Goal: Information Seeking & Learning: Learn about a topic

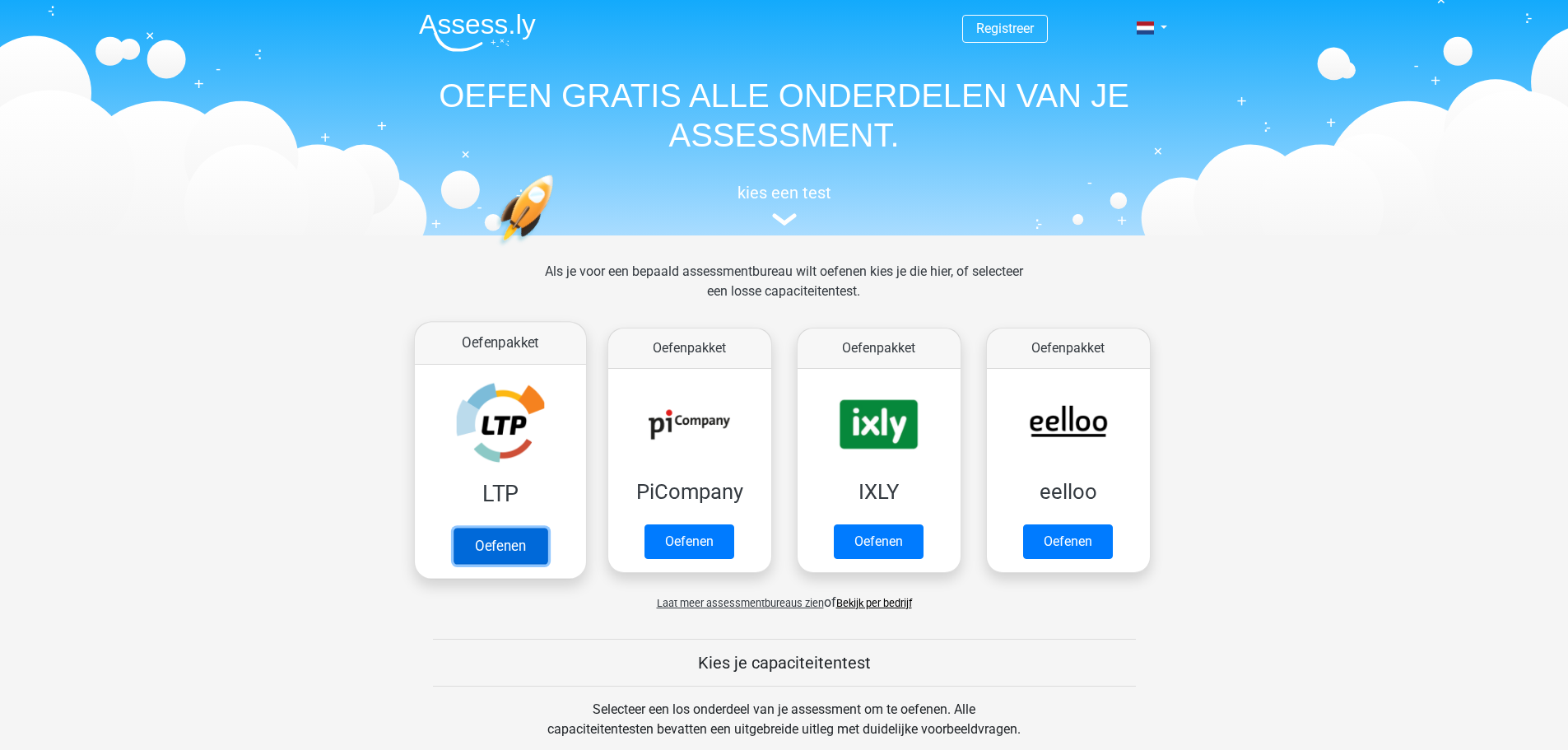
drag, startPoint x: 508, startPoint y: 554, endPoint x: 526, endPoint y: 546, distance: 19.7
click at [509, 554] on link "Oefenen" at bounding box center [500, 545] width 94 height 36
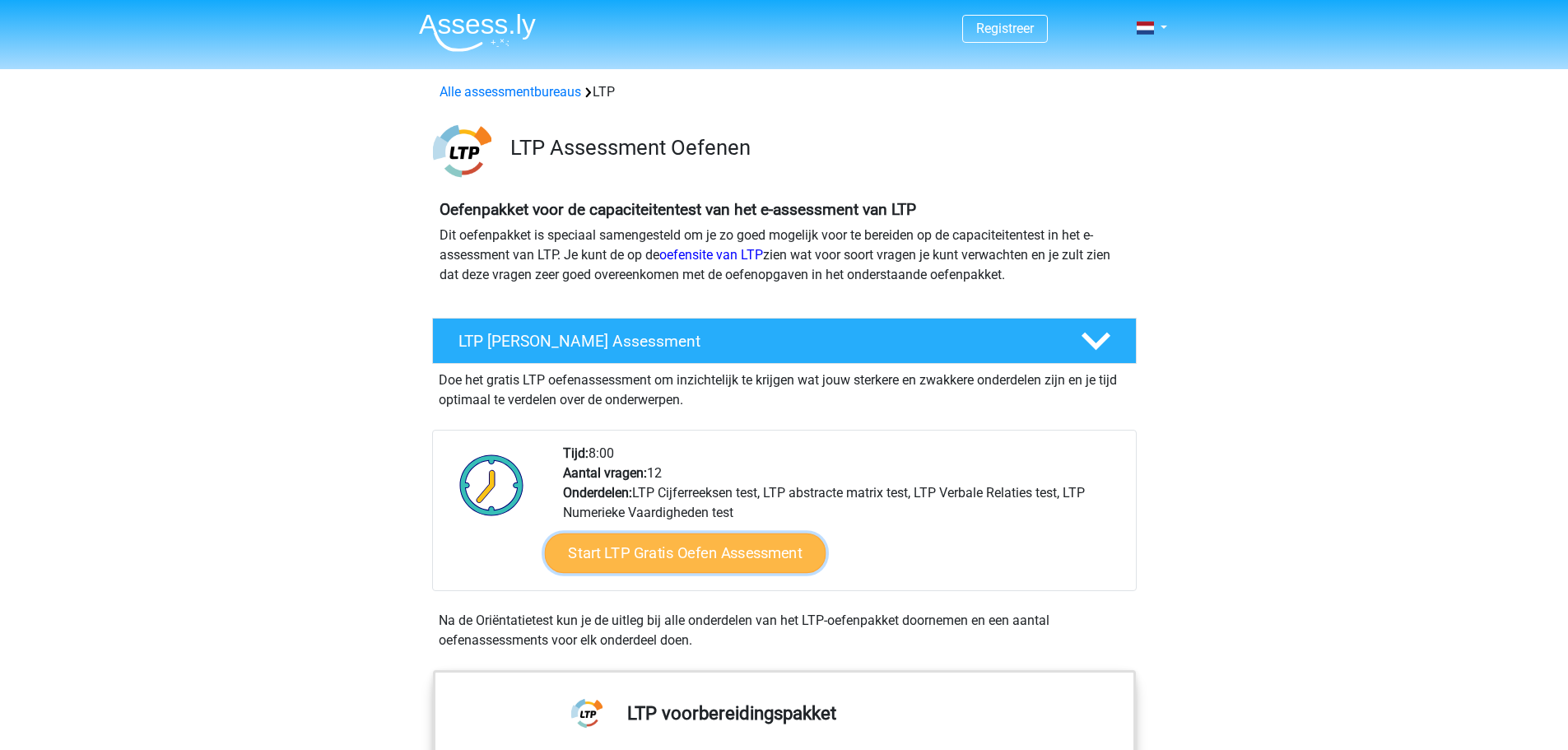
click at [685, 558] on link "Start LTP Gratis Oefen Assessment" at bounding box center [685, 553] width 282 height 39
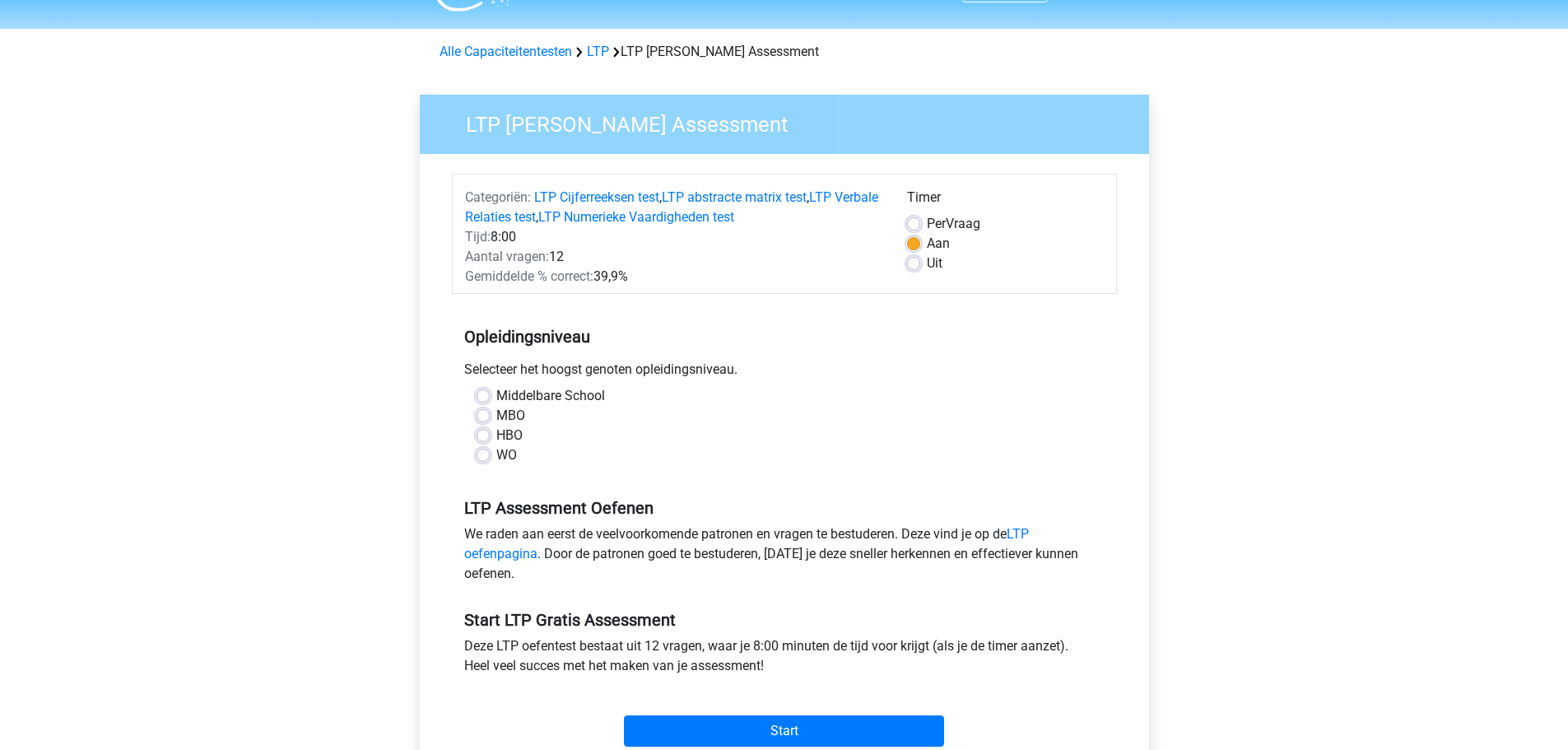
scroll to position [82, 0]
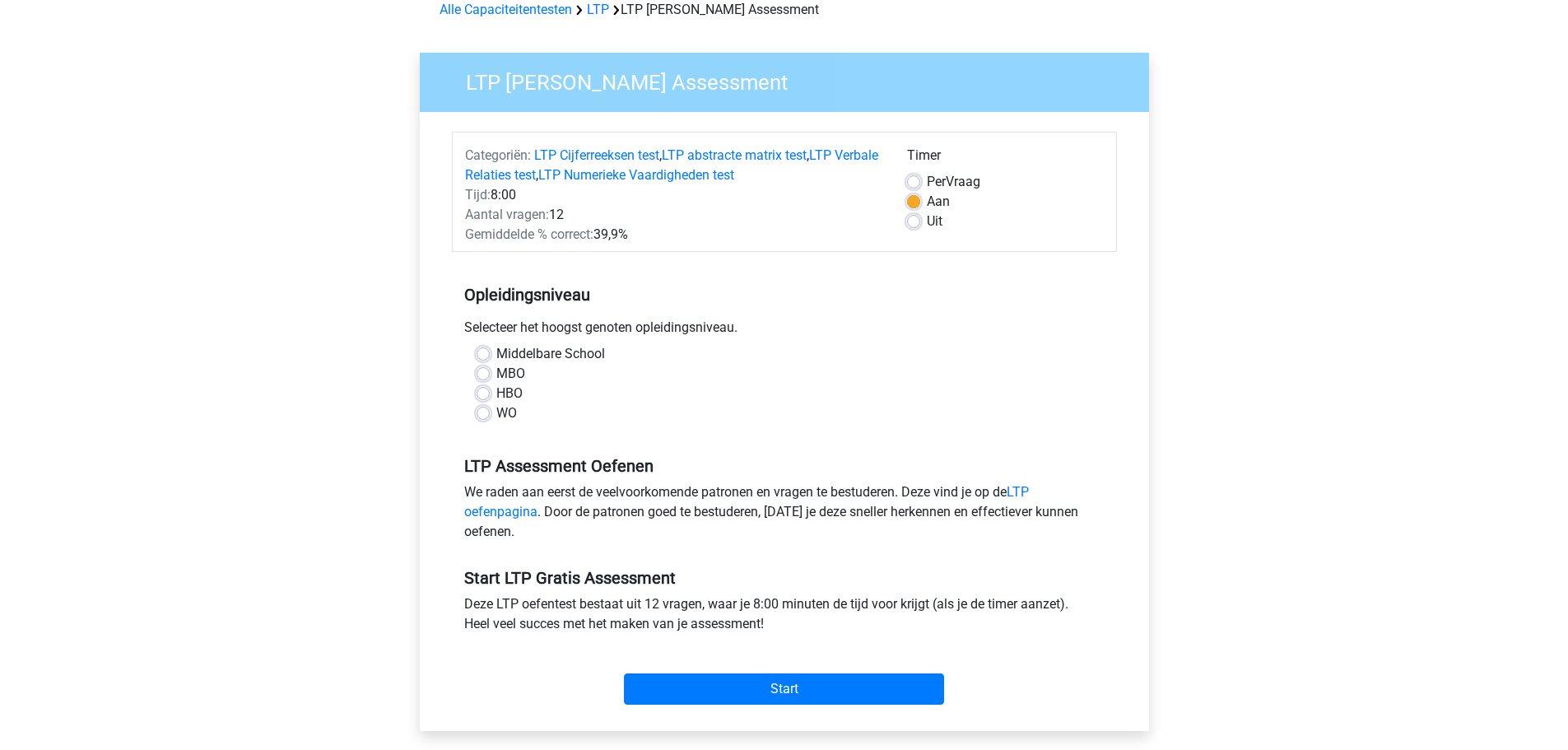
click at [487, 346] on div "Middelbare School" at bounding box center [784, 354] width 616 height 20
drag, startPoint x: 482, startPoint y: 356, endPoint x: 613, endPoint y: 476, distance: 177.7
click at [497, 356] on label "Middelbare School" at bounding box center [550, 354] width 108 height 20
click at [483, 356] on input "Middelbare School" at bounding box center [482, 352] width 13 height 17
radio input "true"
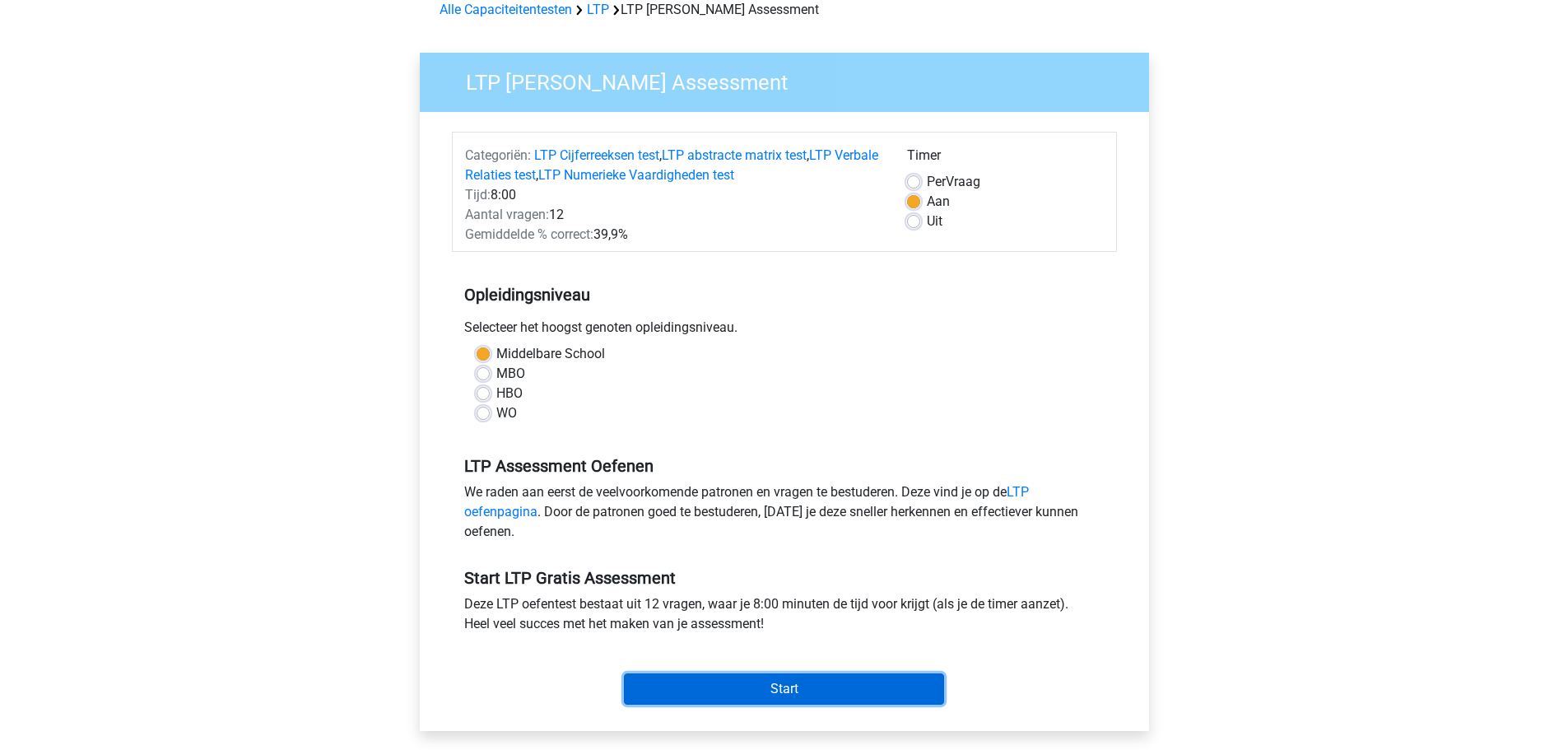
click at [772, 682] on input "Start" at bounding box center [784, 689] width 320 height 31
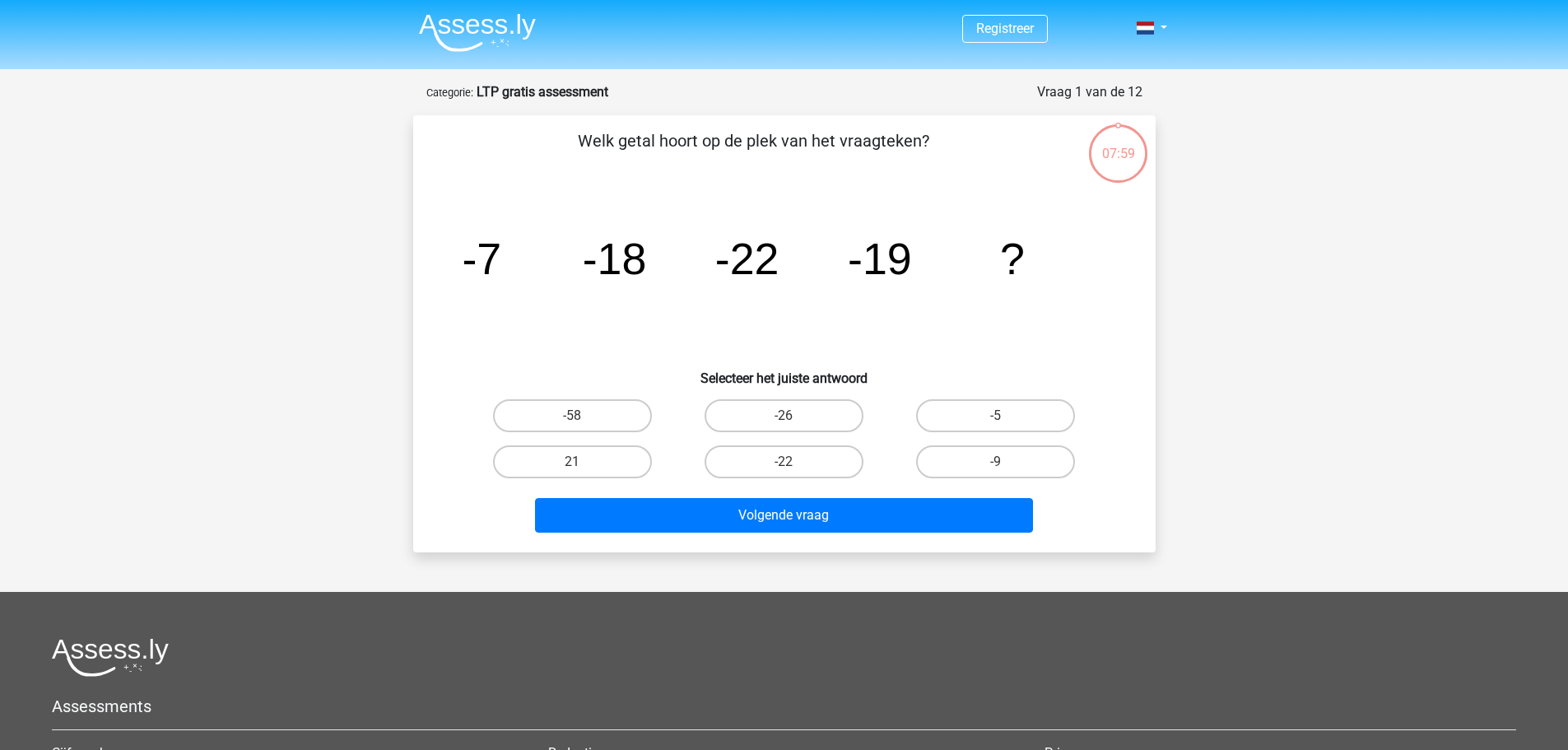
drag, startPoint x: 1014, startPoint y: 126, endPoint x: 1073, endPoint y: 131, distance: 59.2
click at [1073, 131] on div "Welk getal hoort op de plek van het vraagteken? image/svg+xml -7 -18 -22 -19 ? …" at bounding box center [784, 334] width 729 height 411
click at [992, 162] on p "Welk getal hoort op de plek van het vraagteken?" at bounding box center [754, 153] width 628 height 50
click at [998, 162] on p "Welk getal hoort op de plek van het vraagteken?" at bounding box center [754, 153] width 628 height 50
drag, startPoint x: 970, startPoint y: 413, endPoint x: 990, endPoint y: 347, distance: 69.0
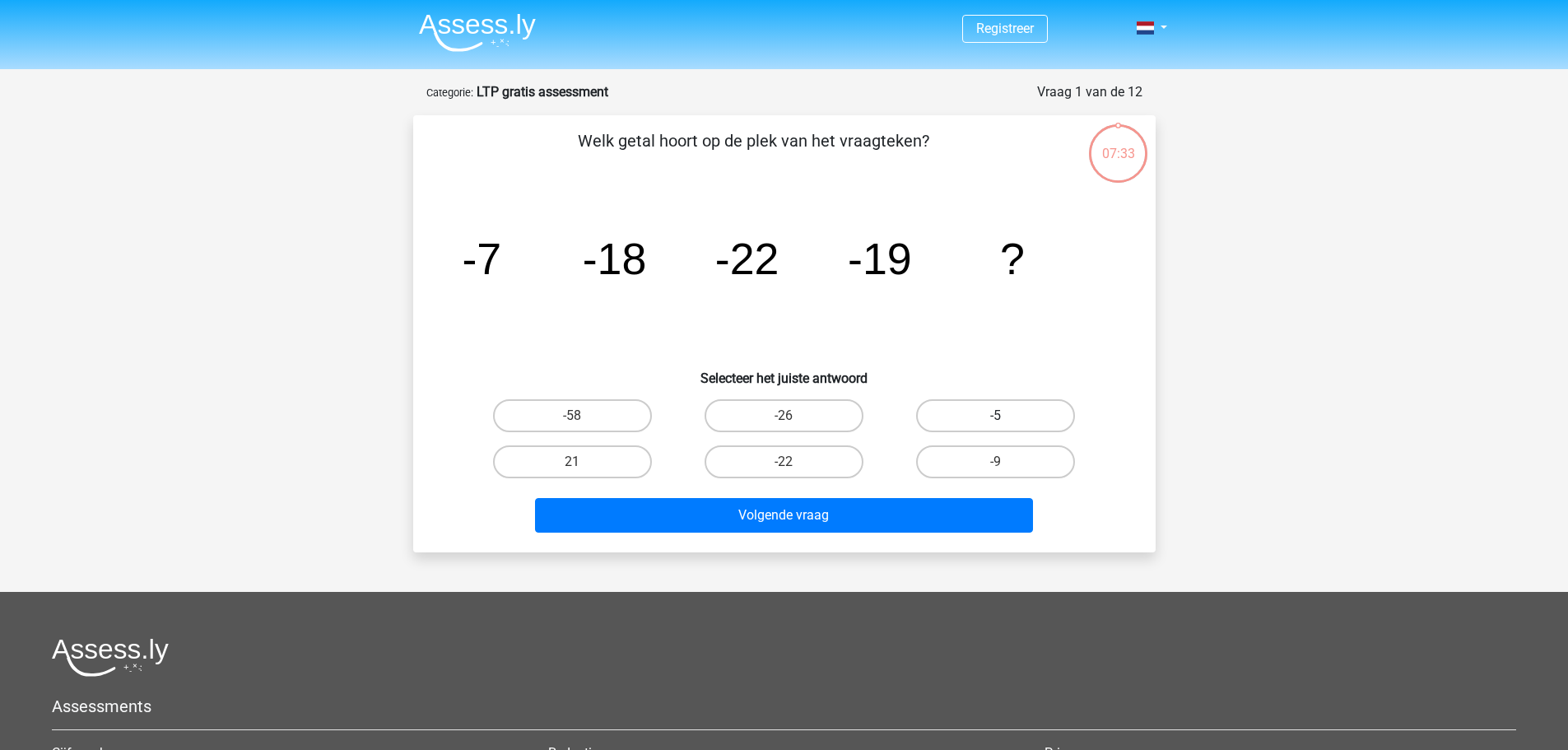
click at [970, 412] on label "-5" at bounding box center [995, 415] width 159 height 33
click at [996, 415] on input "-5" at bounding box center [1001, 420] width 11 height 11
radio input "true"
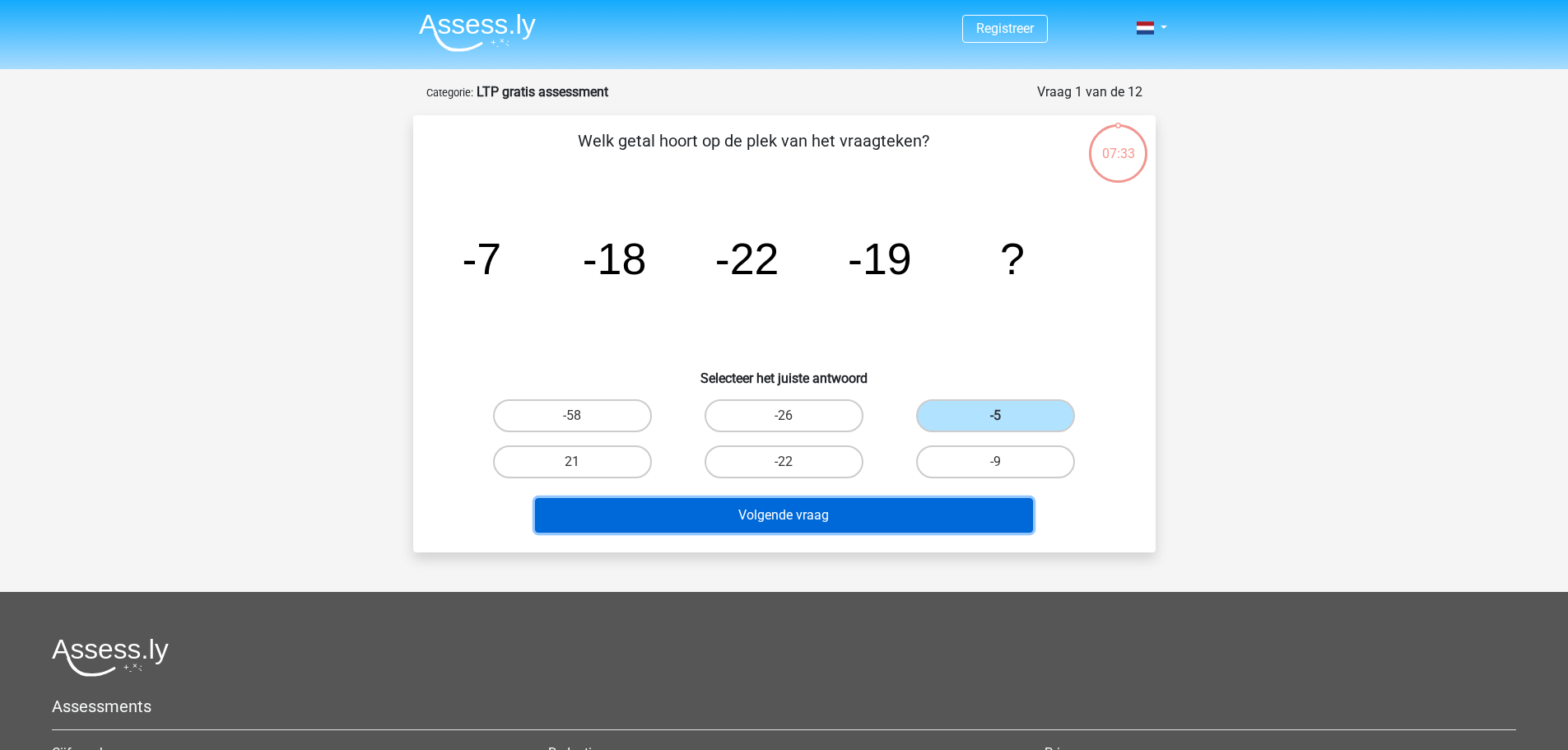
click at [857, 506] on button "Volgende vraag" at bounding box center [784, 514] width 498 height 34
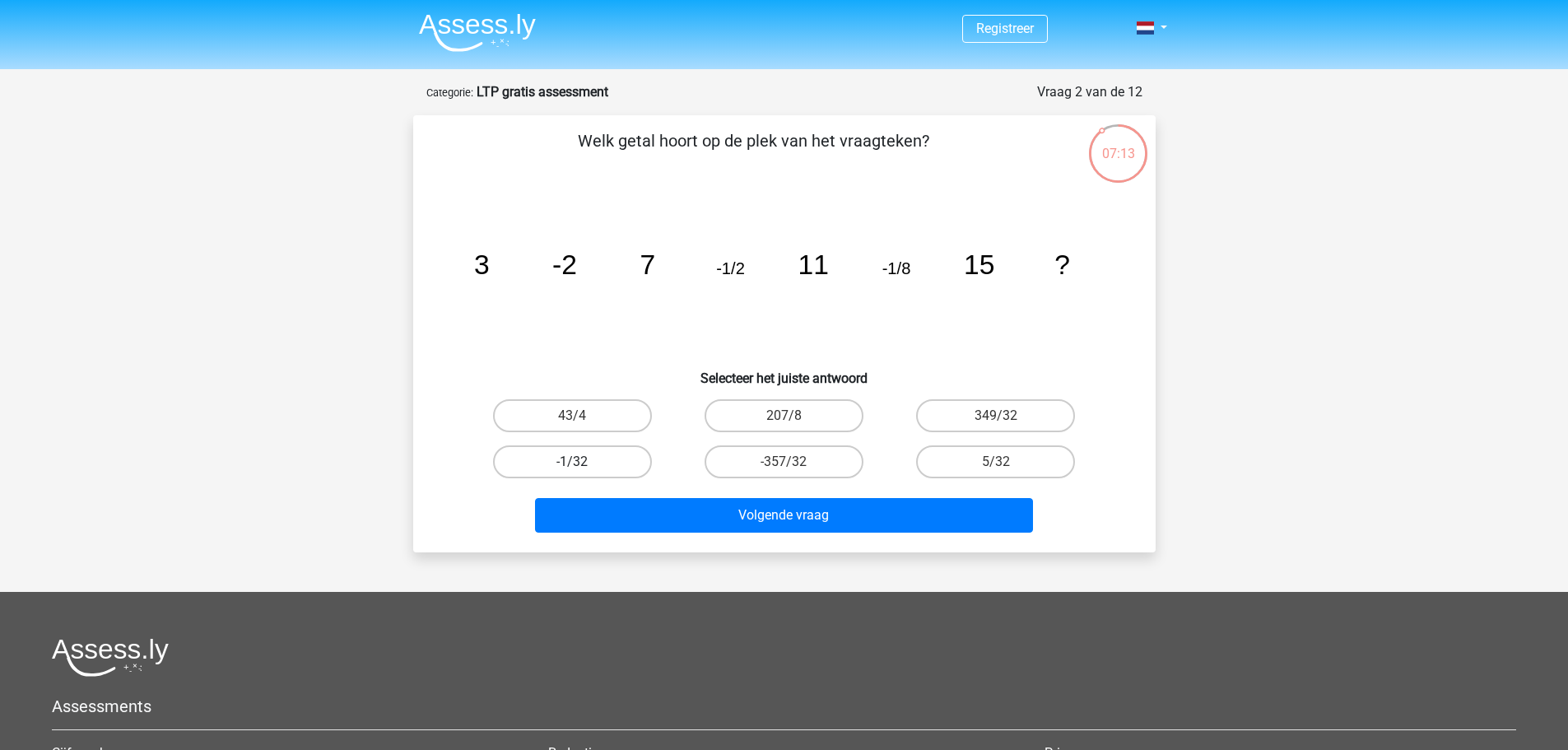
click at [603, 466] on label "-1/32" at bounding box center [572, 461] width 159 height 33
click at [583, 466] on input "-1/32" at bounding box center [577, 466] width 11 height 11
radio input "true"
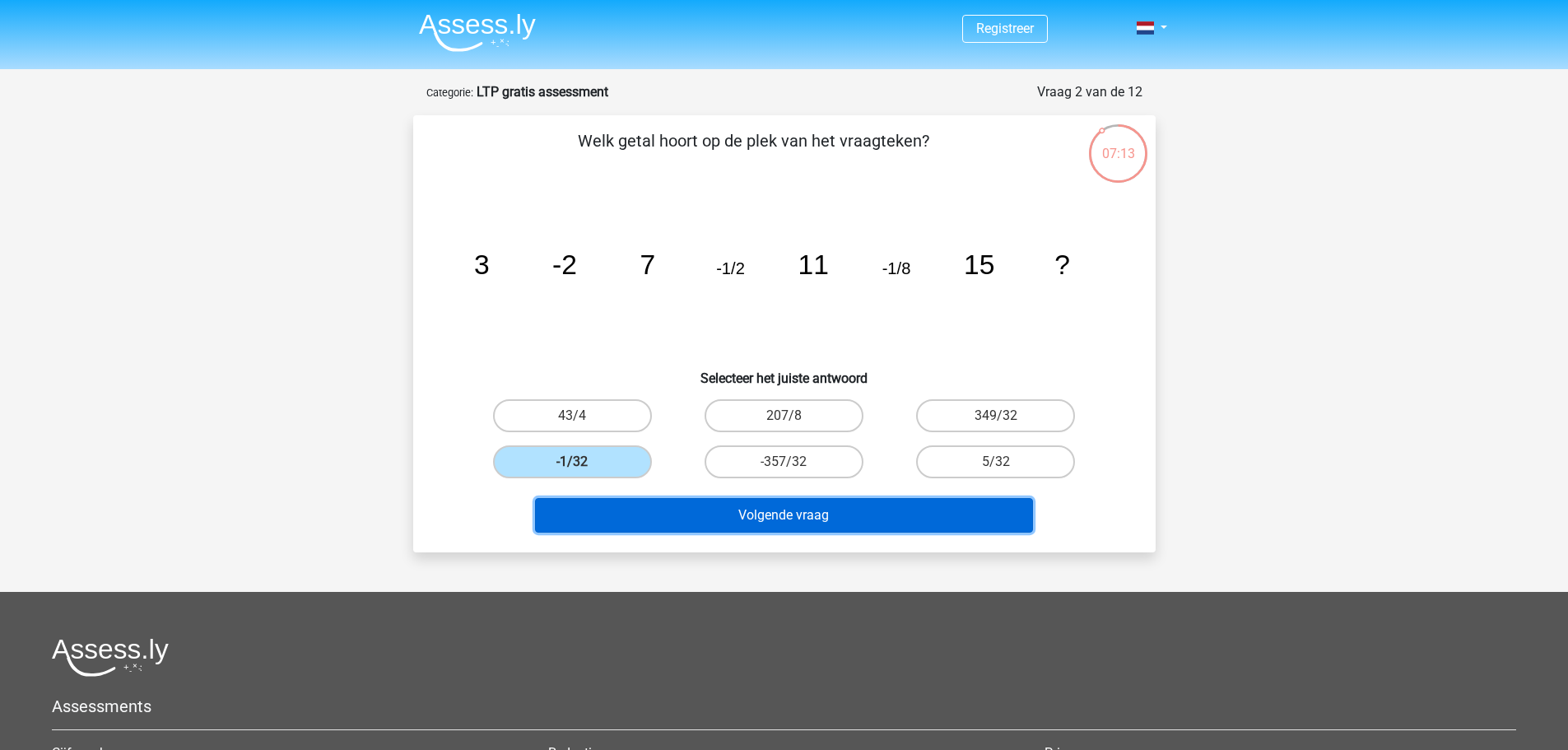
click at [798, 515] on button "Volgende vraag" at bounding box center [784, 514] width 498 height 34
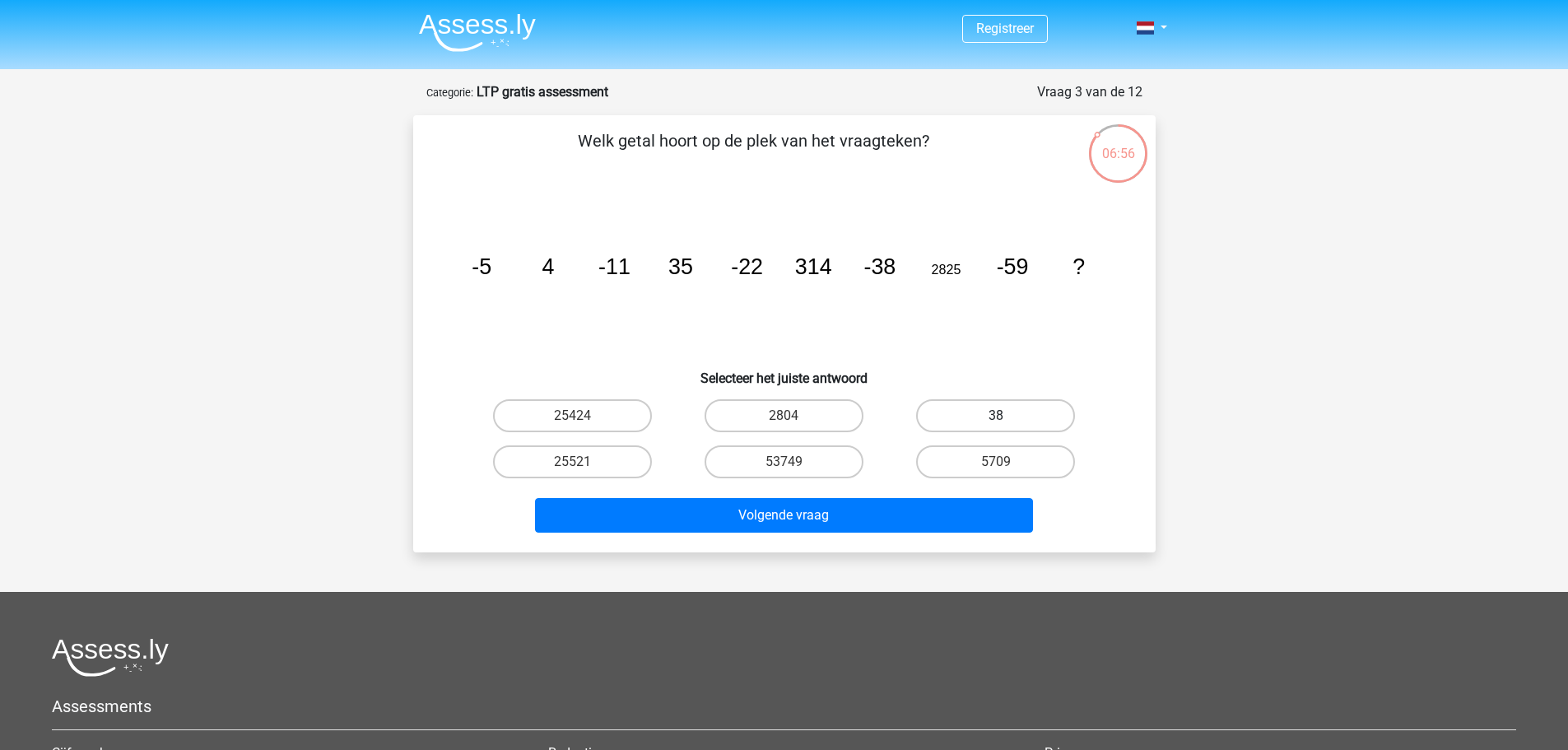
drag, startPoint x: 1001, startPoint y: 407, endPoint x: 979, endPoint y: 411, distance: 22.4
click at [1000, 407] on label "38" at bounding box center [995, 415] width 159 height 33
click at [1000, 415] on input "38" at bounding box center [1001, 420] width 11 height 11
radio input "true"
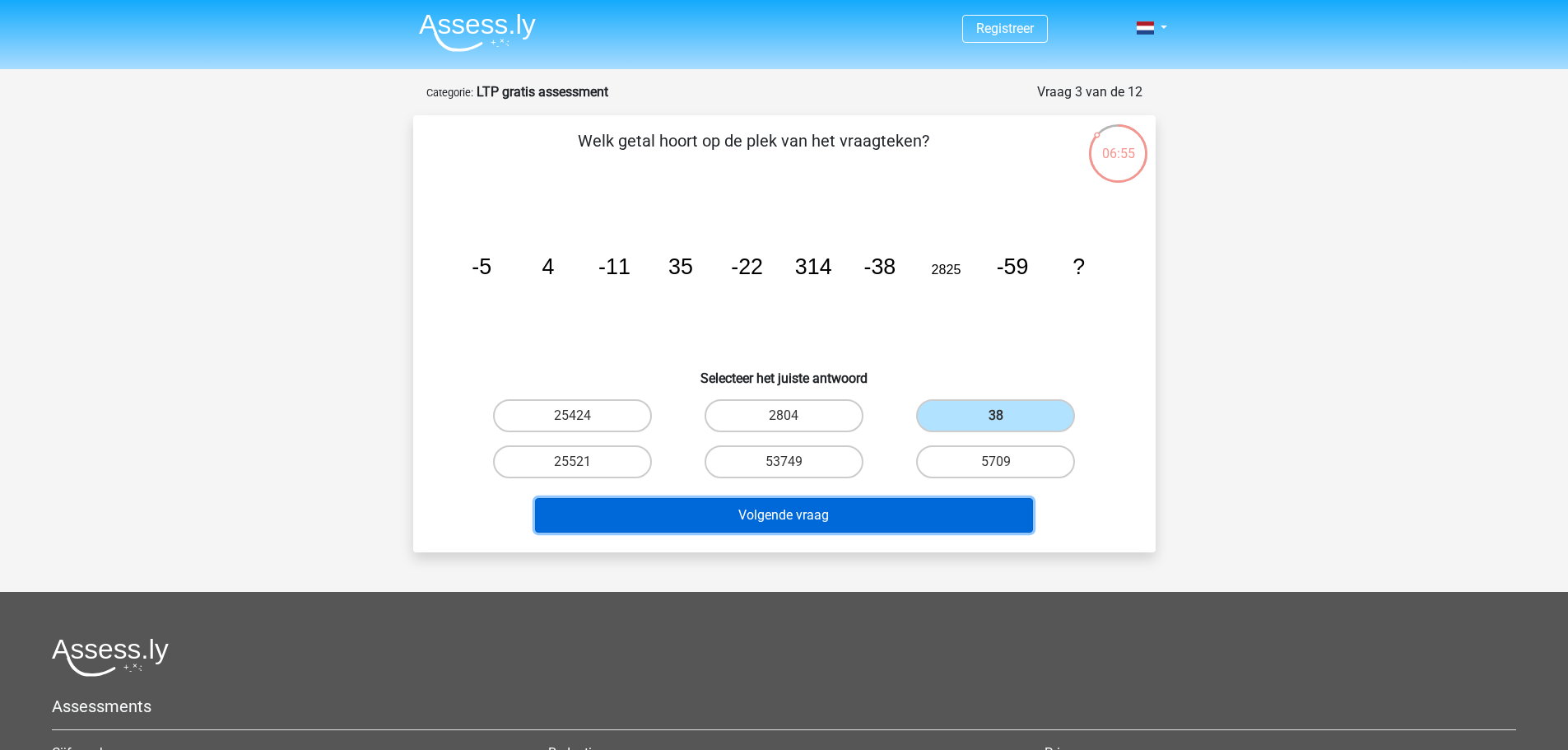
click at [867, 523] on button "Volgende vraag" at bounding box center [784, 514] width 498 height 34
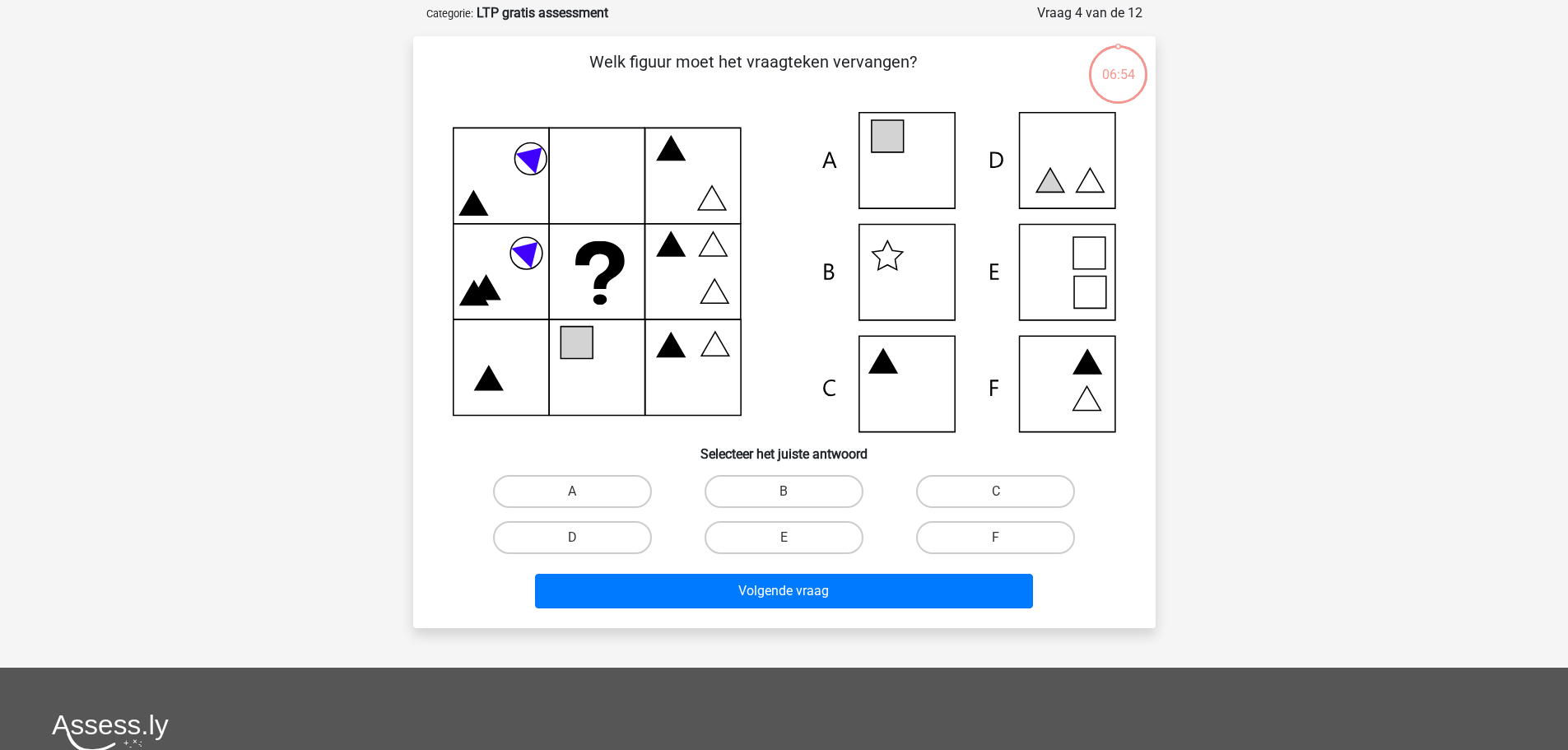
scroll to position [82, 0]
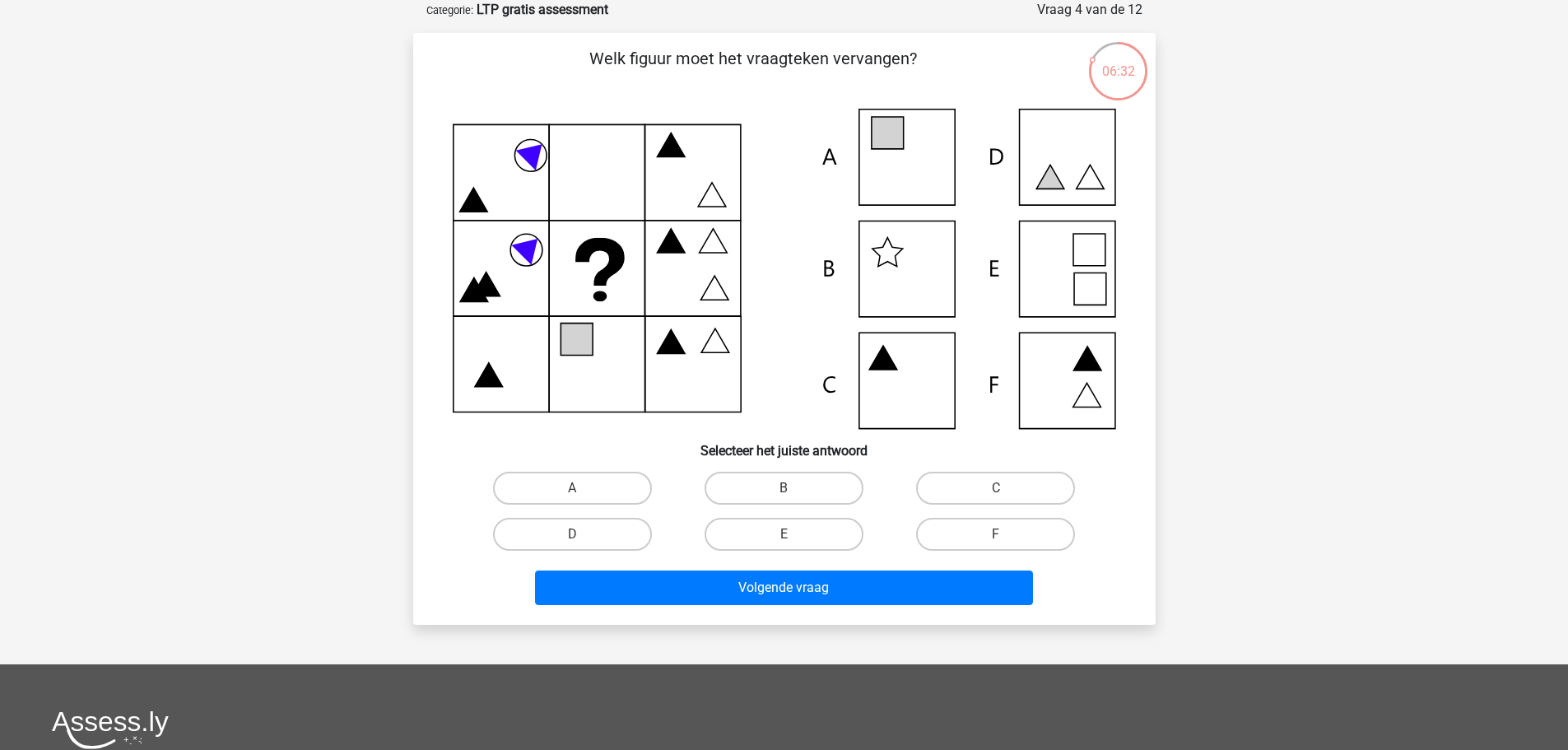
click at [885, 177] on icon at bounding box center [784, 268] width 663 height 320
drag, startPoint x: 874, startPoint y: 144, endPoint x: 893, endPoint y: 231, distance: 89.1
click at [876, 144] on icon at bounding box center [887, 133] width 32 height 32
click at [597, 483] on label "A" at bounding box center [572, 488] width 159 height 33
click at [583, 488] on input "A" at bounding box center [577, 493] width 11 height 11
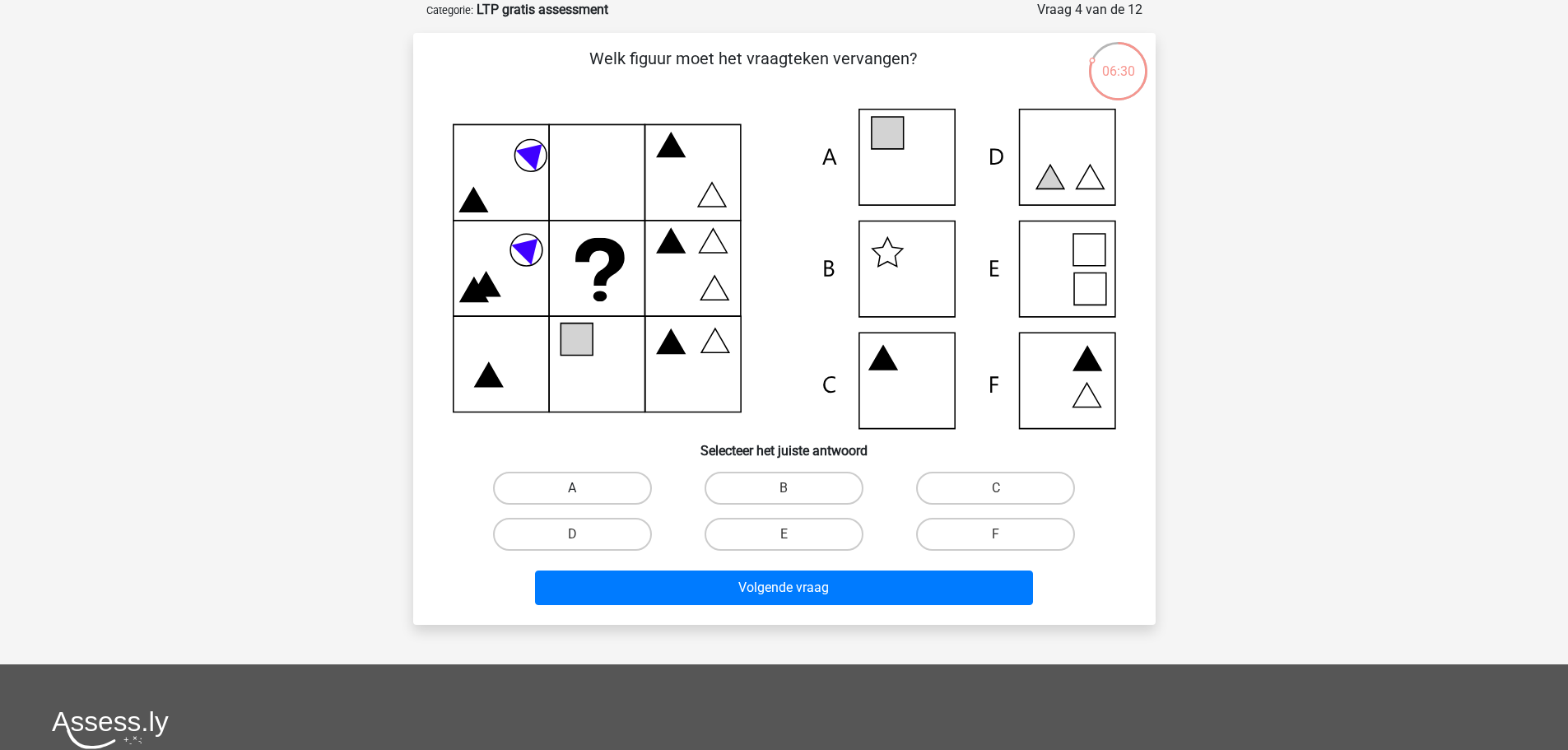
radio input "true"
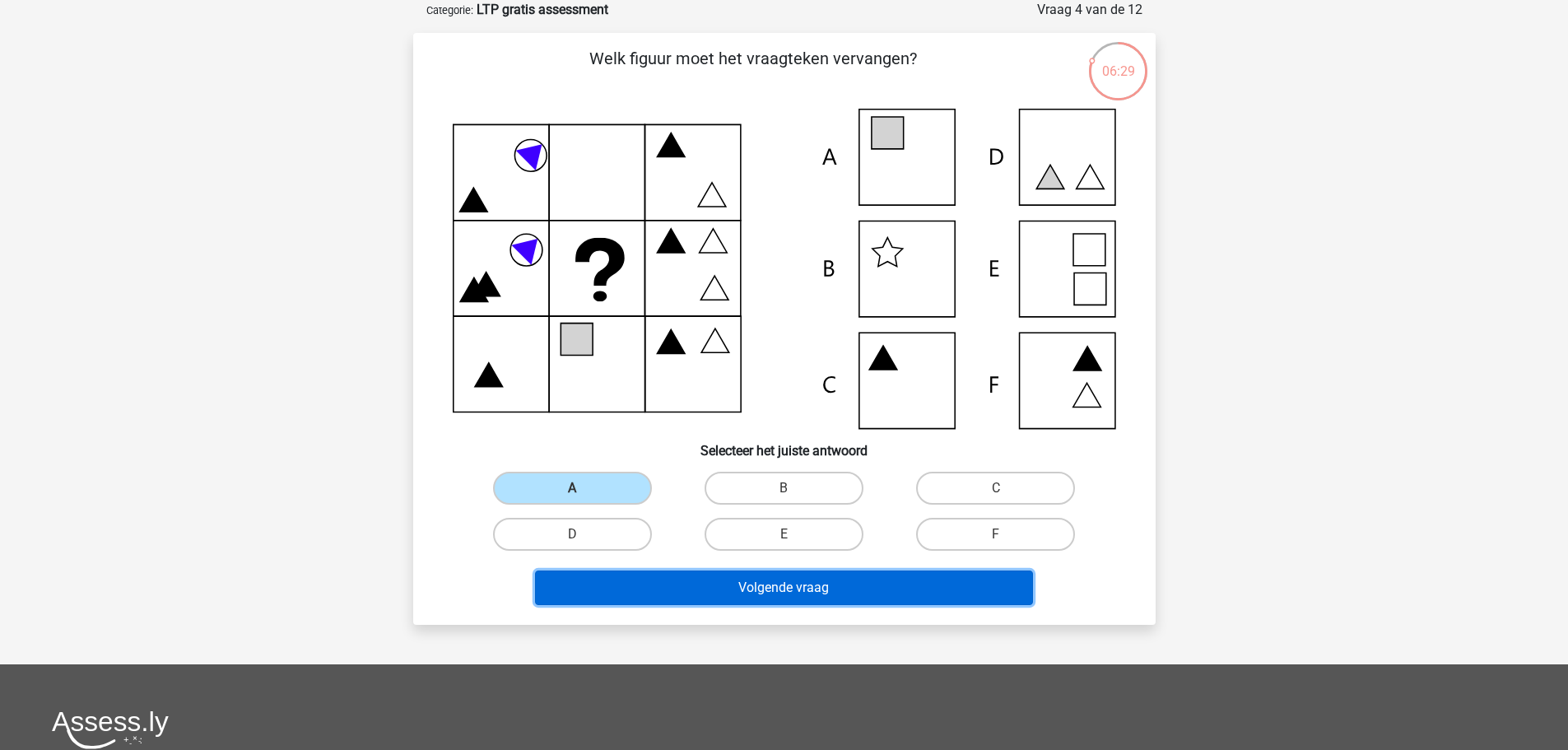
click at [785, 599] on button "Volgende vraag" at bounding box center [784, 587] width 498 height 34
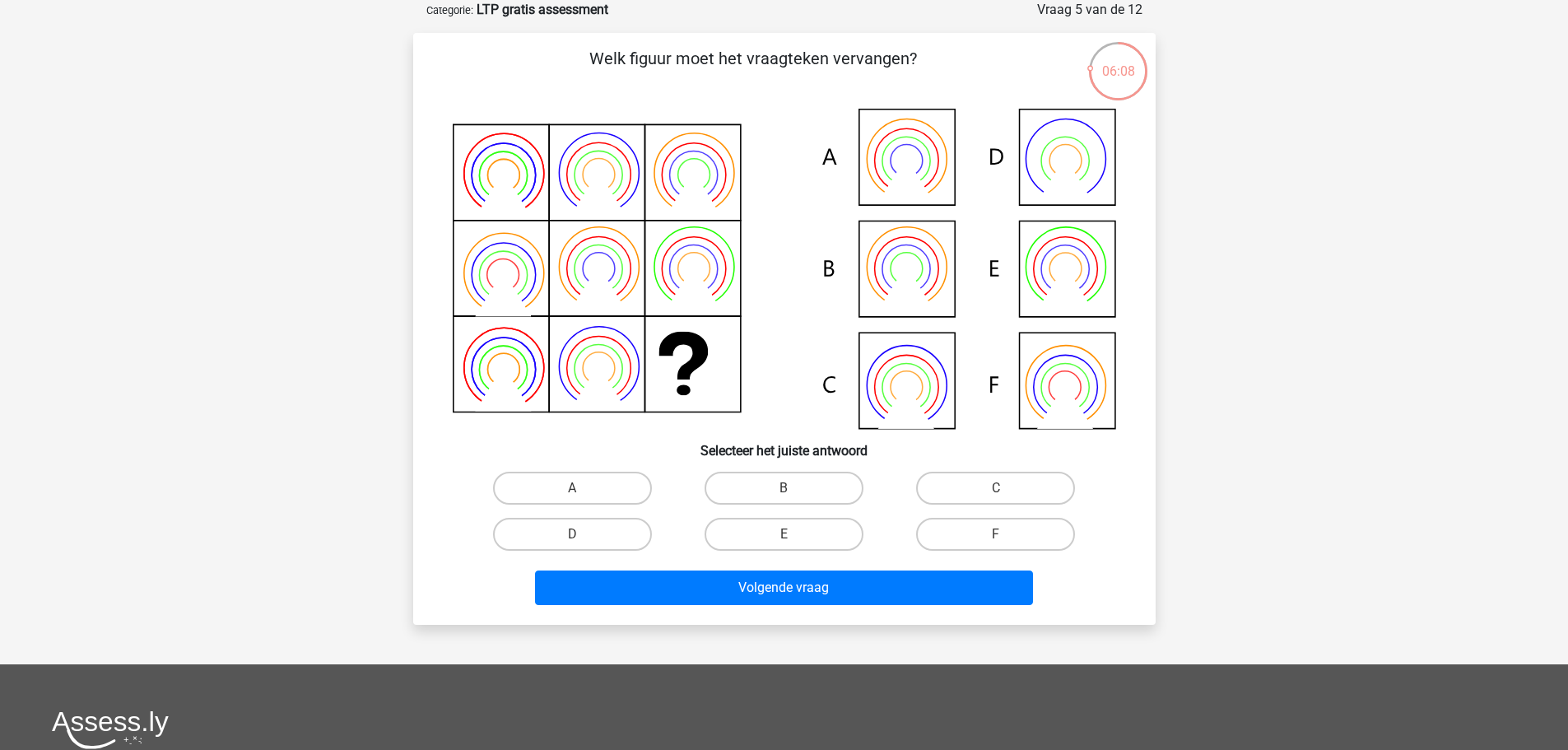
click at [921, 170] on icon at bounding box center [784, 268] width 663 height 320
click at [554, 491] on label "A" at bounding box center [572, 488] width 159 height 33
click at [572, 491] on input "A" at bounding box center [577, 493] width 11 height 11
radio input "true"
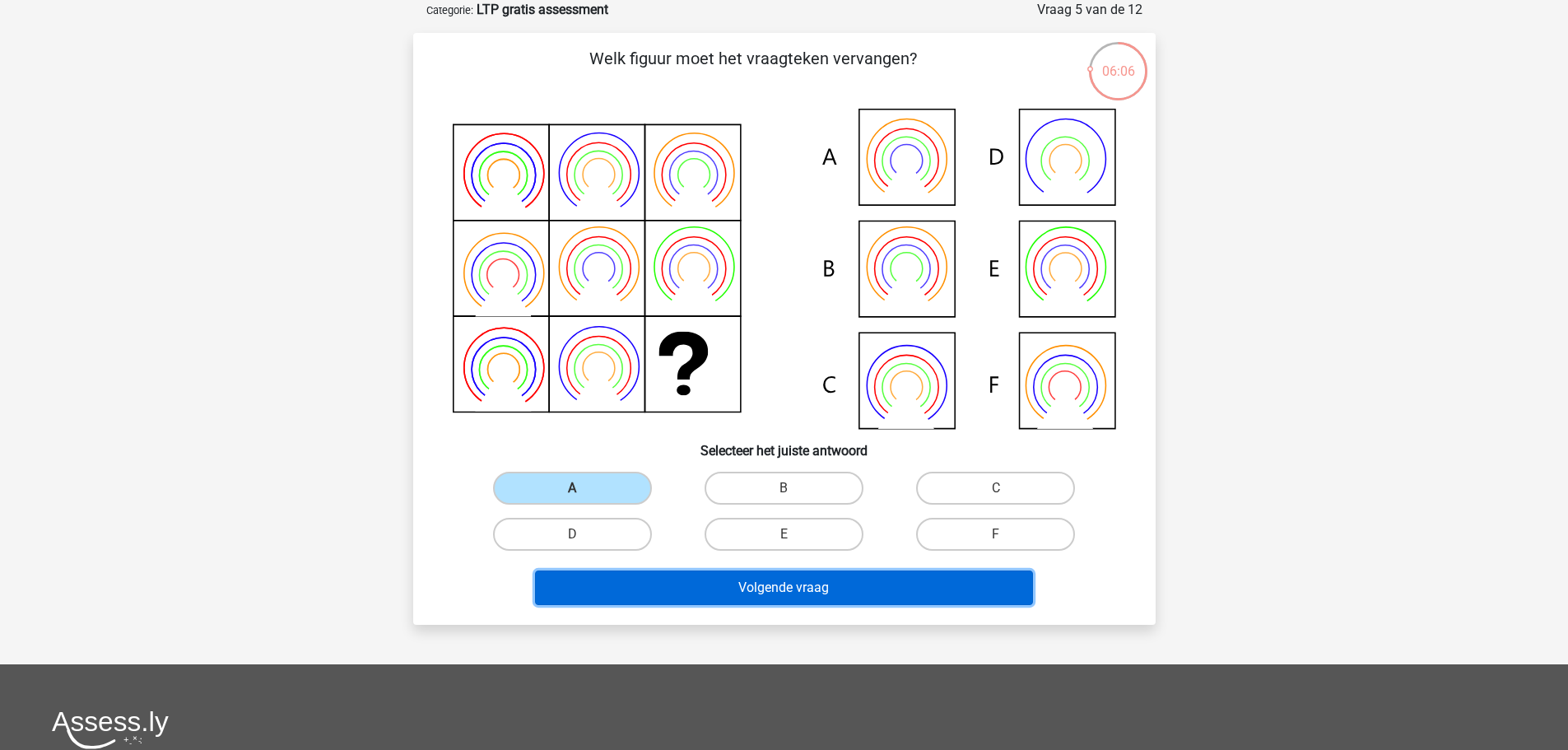
click at [776, 604] on button "Volgende vraag" at bounding box center [784, 587] width 498 height 34
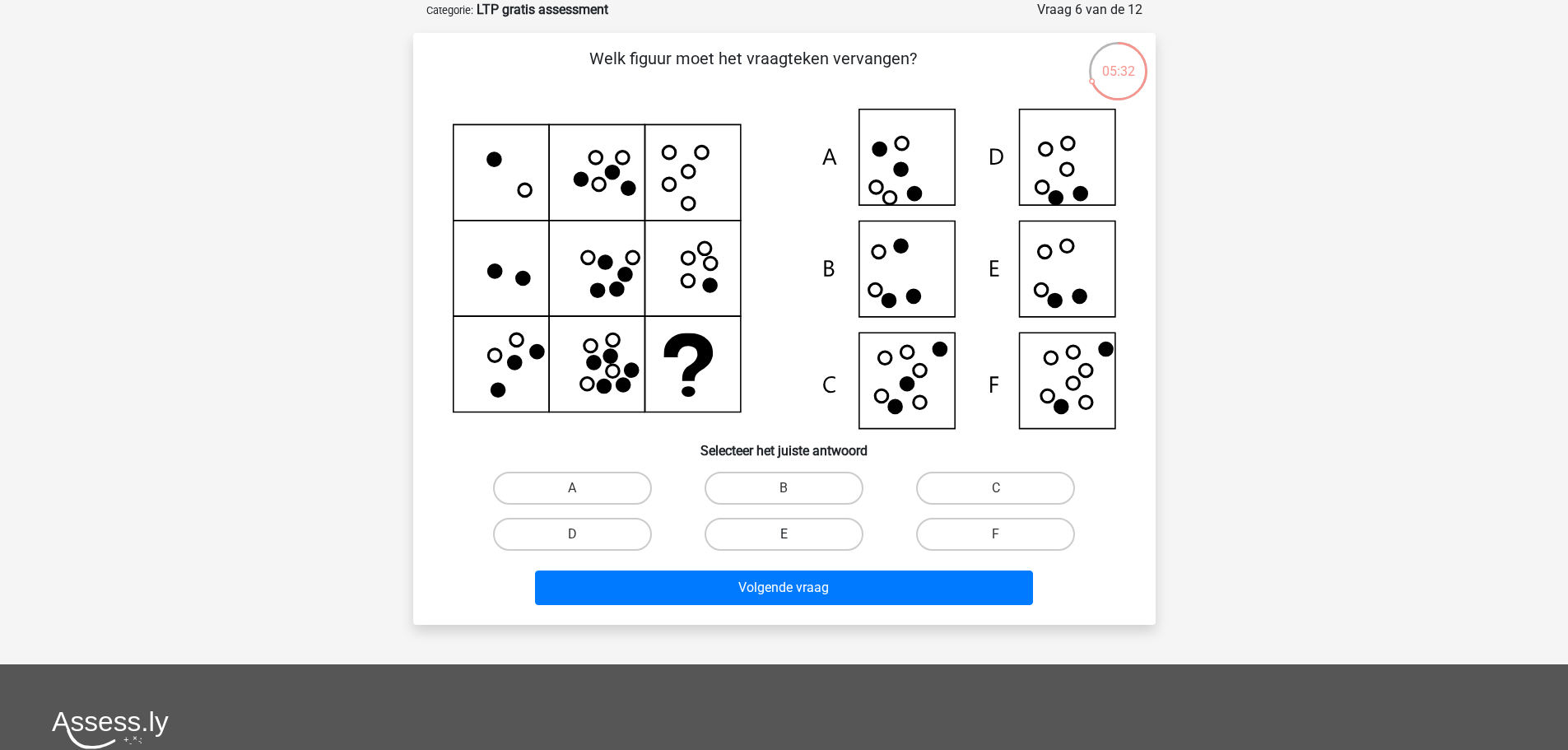
click at [808, 535] on label "E" at bounding box center [784, 534] width 159 height 33
click at [794, 535] on input "E" at bounding box center [788, 539] width 11 height 11
radio input "true"
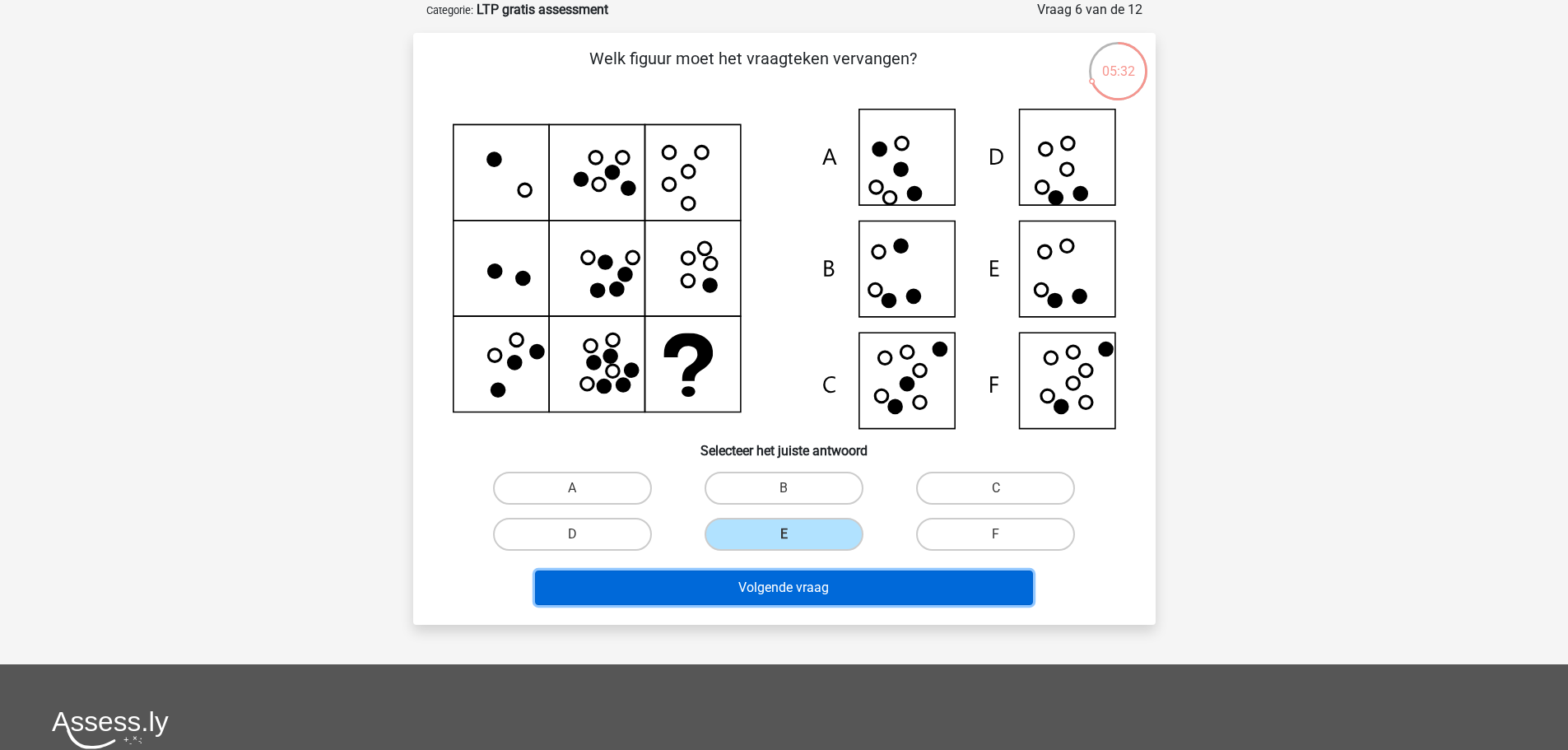
drag, startPoint x: 823, startPoint y: 593, endPoint x: 941, endPoint y: 429, distance: 202.0
click at [823, 592] on button "Volgende vraag" at bounding box center [784, 587] width 498 height 34
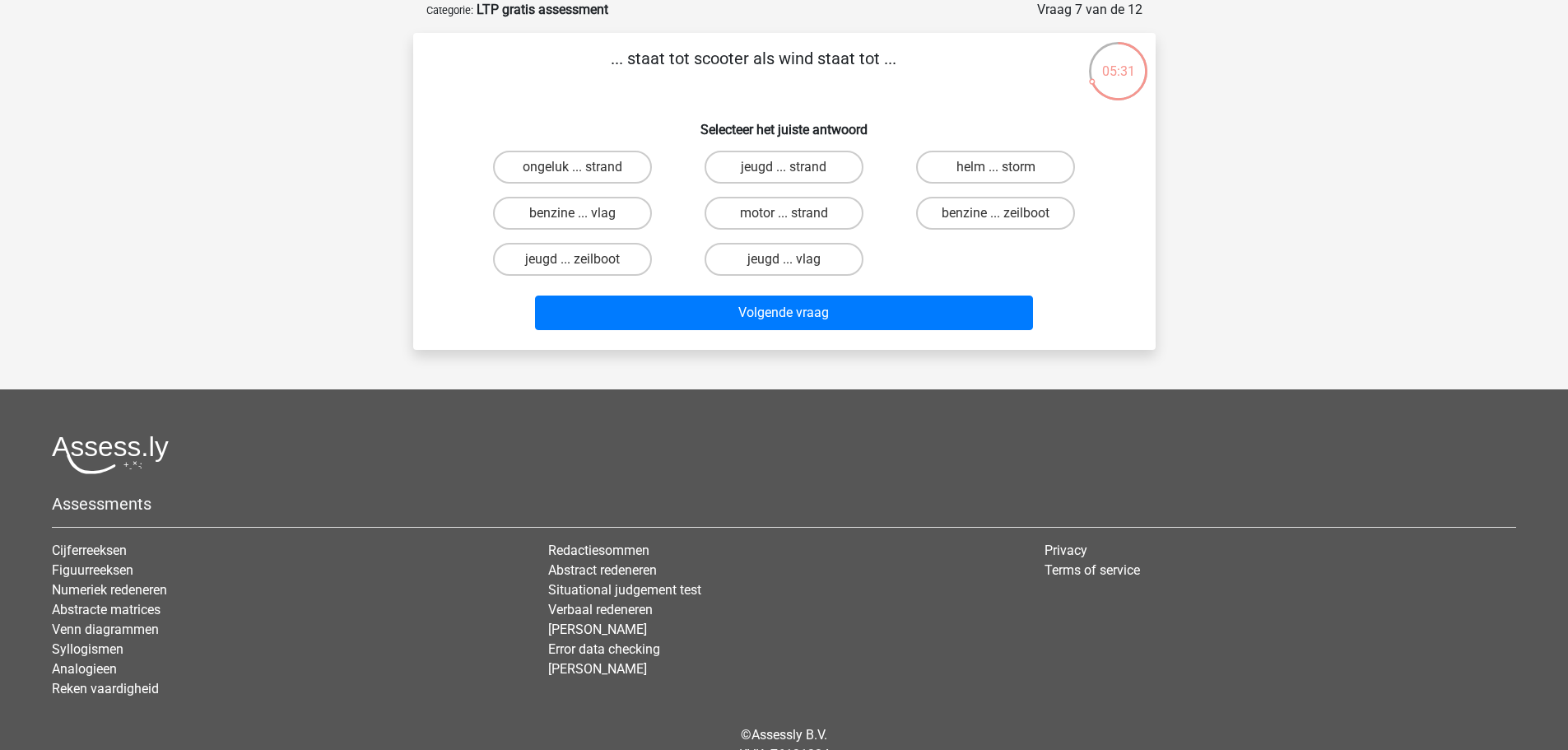
drag, startPoint x: 977, startPoint y: 71, endPoint x: 1004, endPoint y: 77, distance: 27.7
click at [1004, 77] on p "... staat tot scooter als wind staat tot ..." at bounding box center [754, 70] width 628 height 50
click at [1016, 79] on p "... staat tot scooter als wind staat tot ..." at bounding box center [754, 70] width 628 height 50
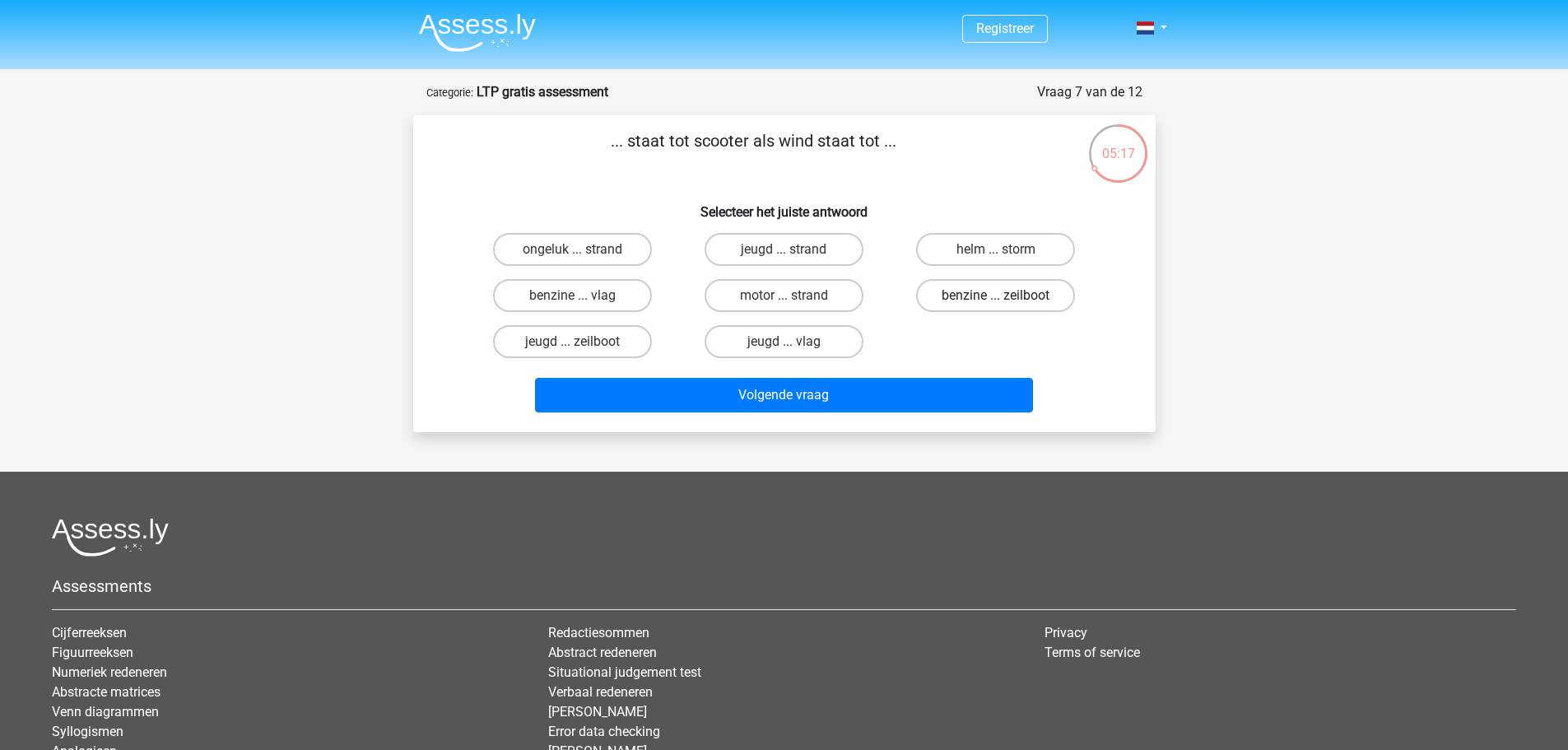
click at [962, 299] on label "benzine ... zeilboot" at bounding box center [995, 296] width 159 height 33
click at [996, 299] on input "benzine ... zeilboot" at bounding box center [1001, 300] width 11 height 11
radio input "true"
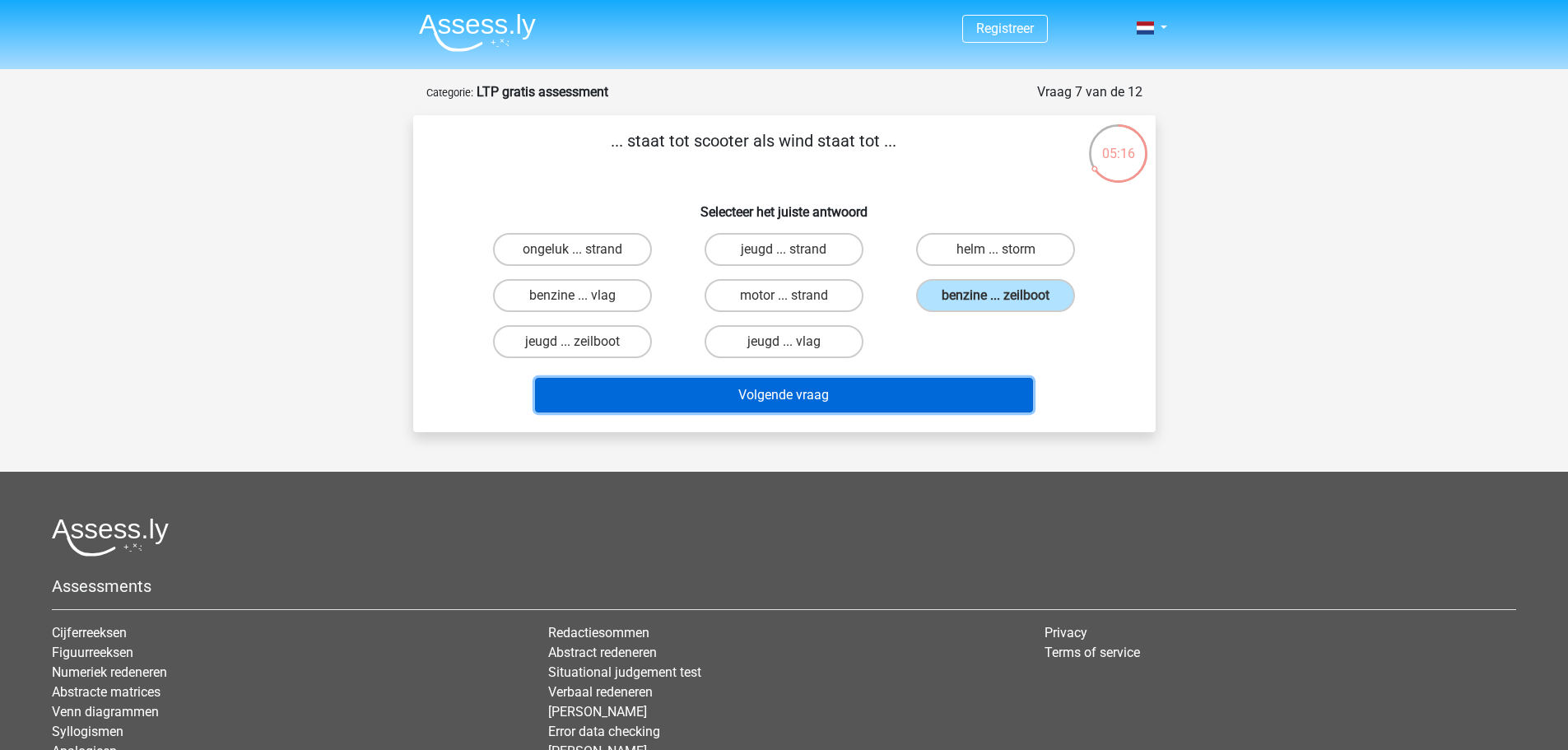
click at [829, 400] on button "Volgende vraag" at bounding box center [784, 394] width 498 height 34
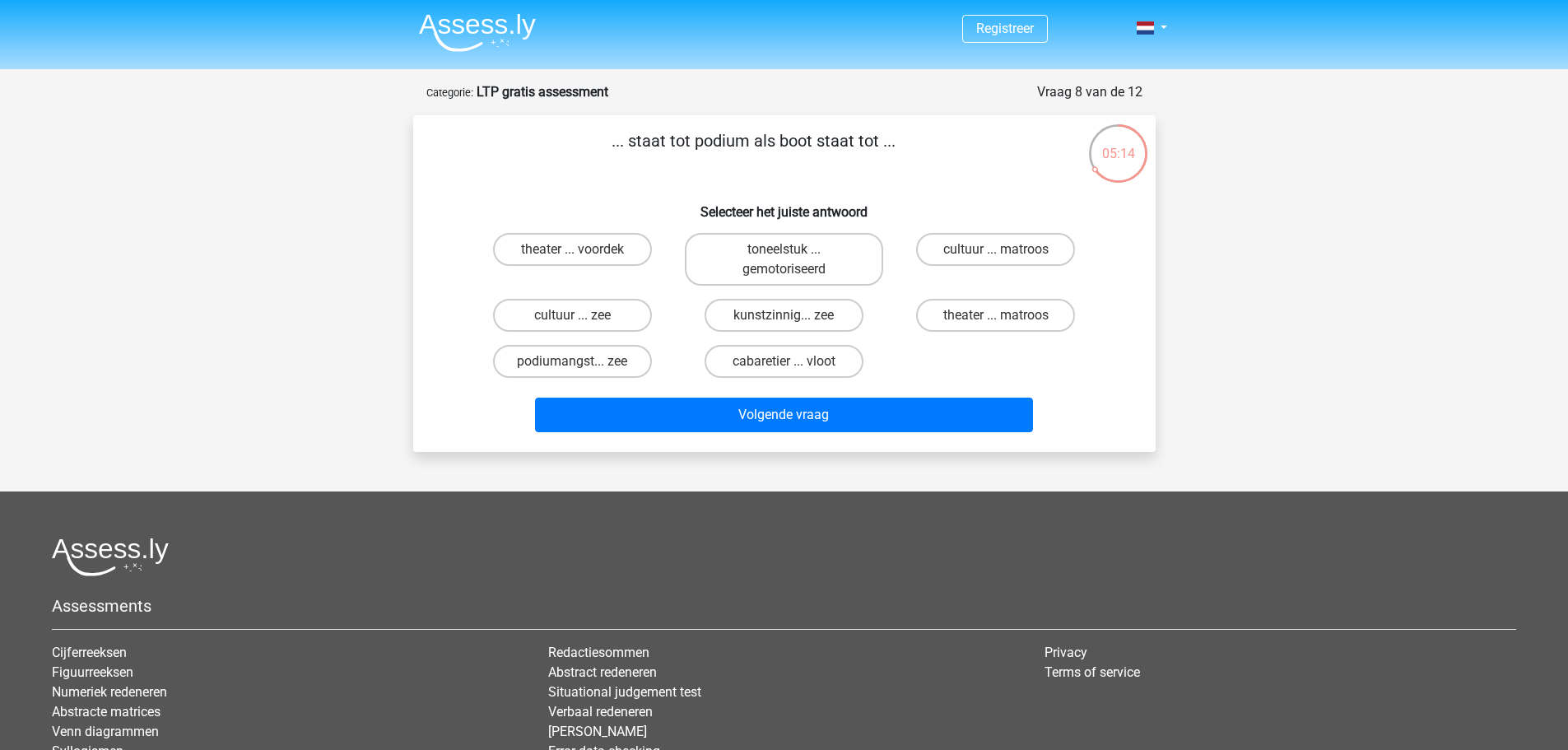
drag, startPoint x: 648, startPoint y: 141, endPoint x: 982, endPoint y: 155, distance: 334.3
click at [949, 145] on p "... staat tot podium als boot staat tot ..." at bounding box center [754, 153] width 628 height 50
click at [982, 155] on p "... staat tot podium als boot staat tot ..." at bounding box center [754, 153] width 628 height 50
click at [1029, 315] on label "theater ... matroos" at bounding box center [995, 315] width 159 height 33
click at [1007, 315] on input "theater ... matroos" at bounding box center [1001, 320] width 11 height 11
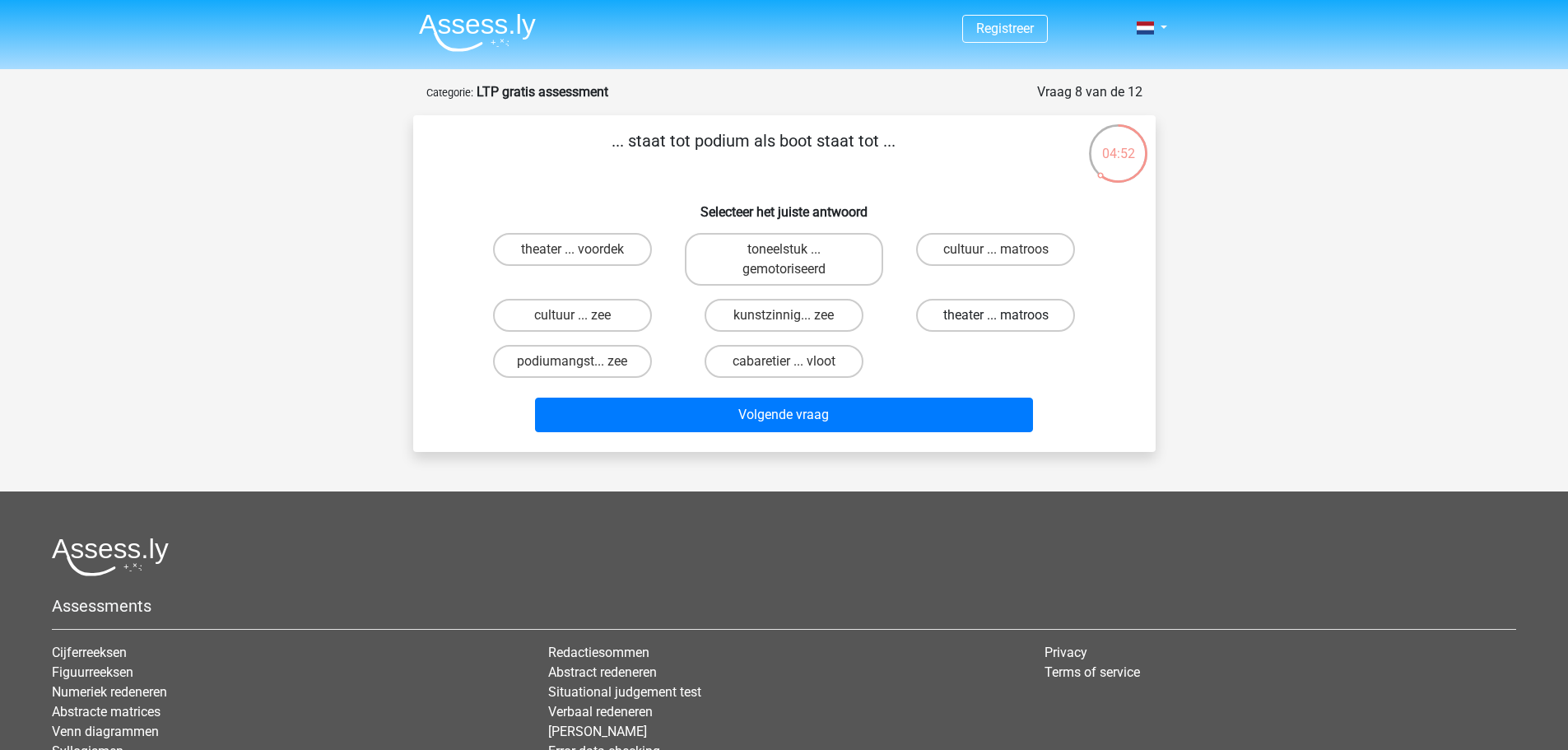
radio input "true"
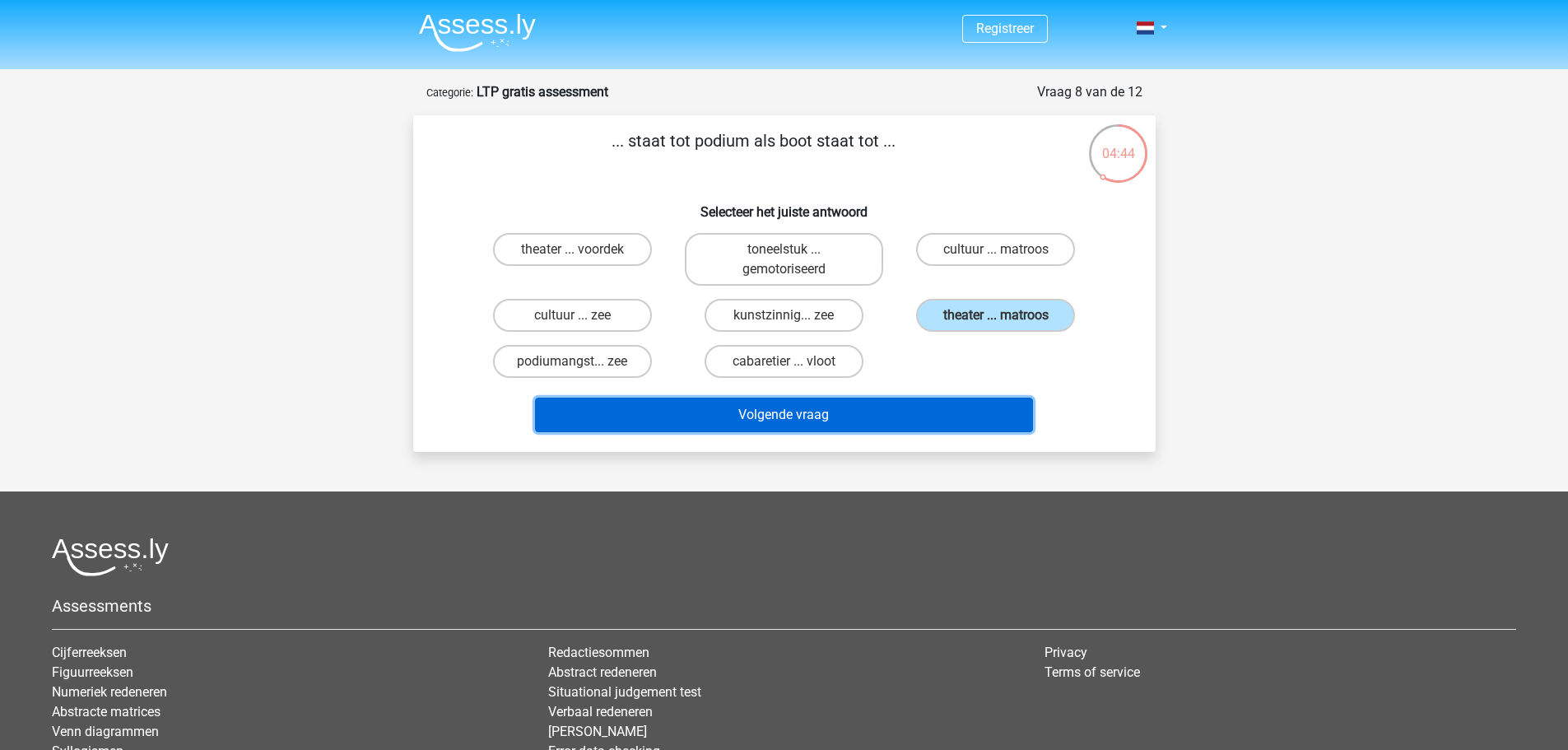
click at [923, 413] on button "Volgende vraag" at bounding box center [784, 414] width 498 height 34
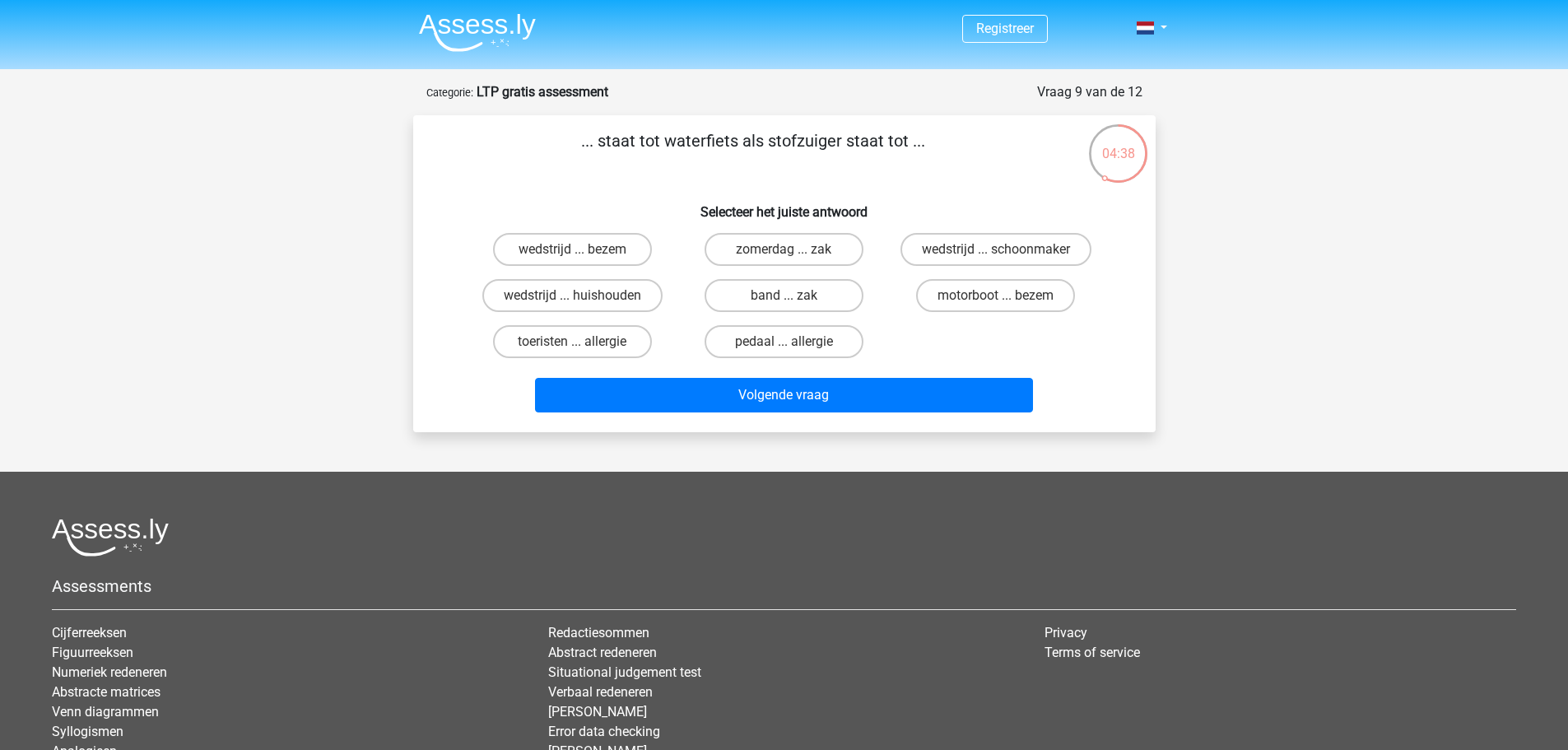
drag, startPoint x: 903, startPoint y: 150, endPoint x: 977, endPoint y: 155, distance: 74.2
click at [965, 154] on p "... staat tot waterfiets als stofzuiger staat tot ..." at bounding box center [754, 153] width 628 height 50
click at [995, 156] on p "... staat tot waterfiets als stofzuiger staat tot ..." at bounding box center [754, 153] width 628 height 50
click at [829, 297] on label "band ... zak" at bounding box center [784, 296] width 159 height 33
click at [794, 297] on input "band ... zak" at bounding box center [788, 300] width 11 height 11
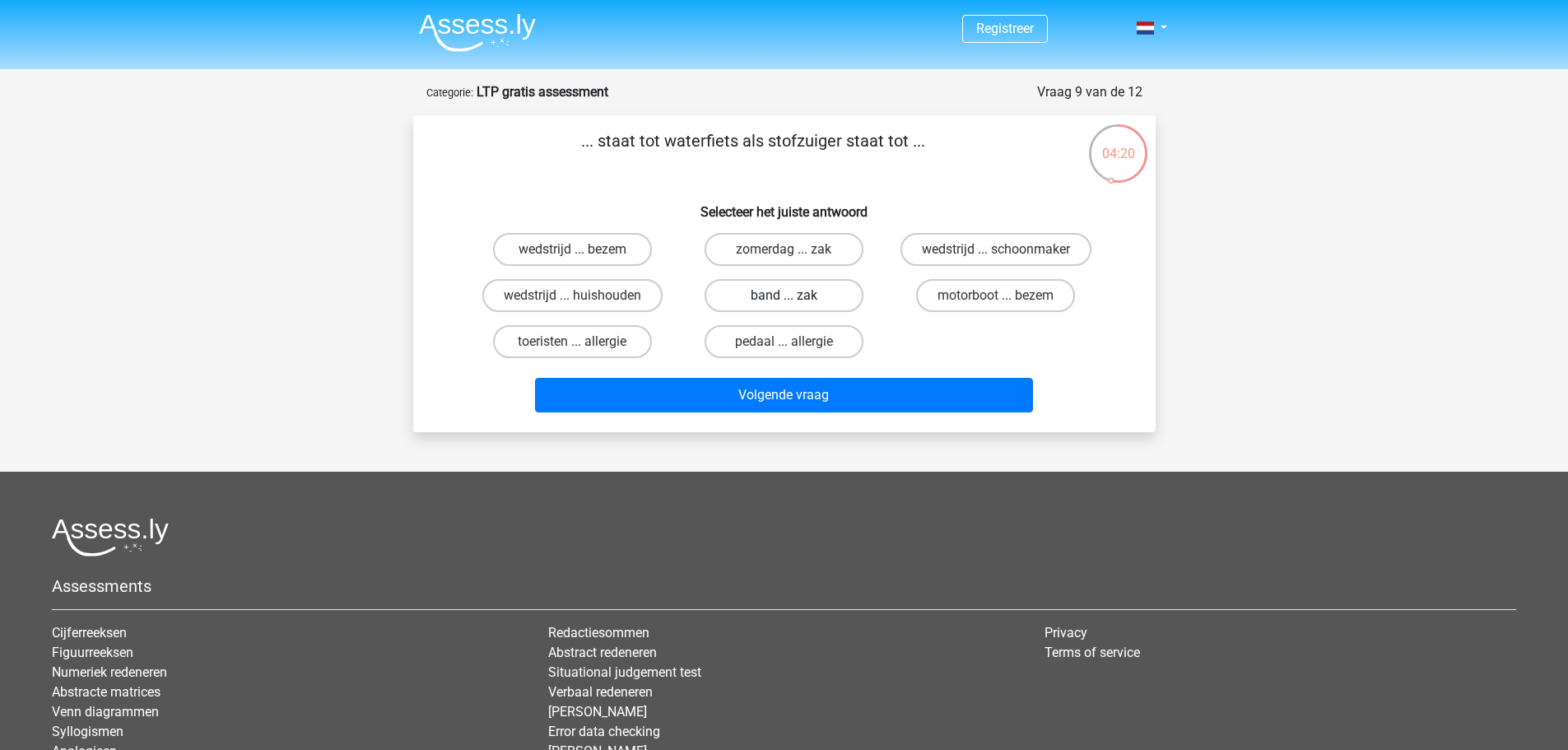
radio input "true"
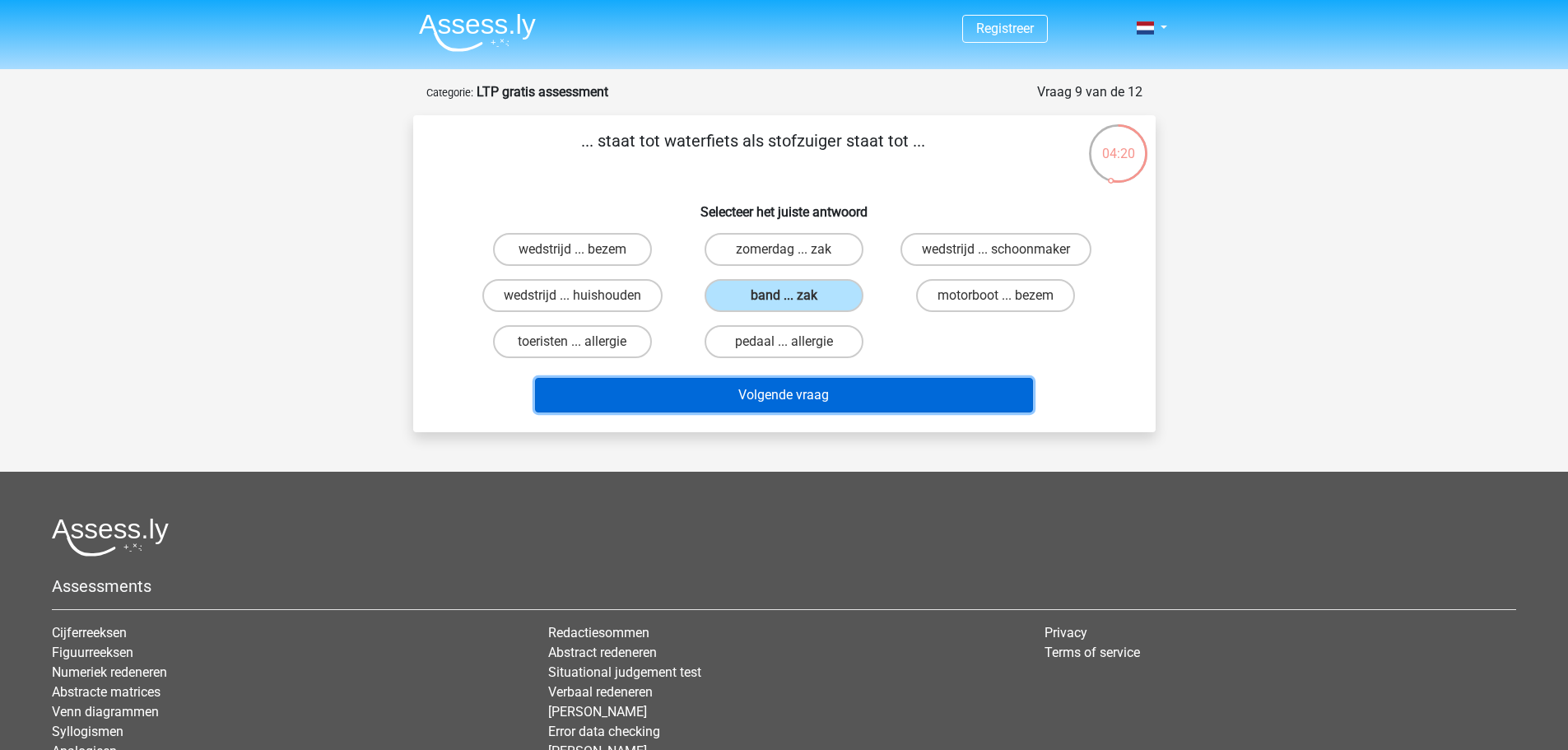
click at [800, 403] on button "Volgende vraag" at bounding box center [784, 394] width 498 height 34
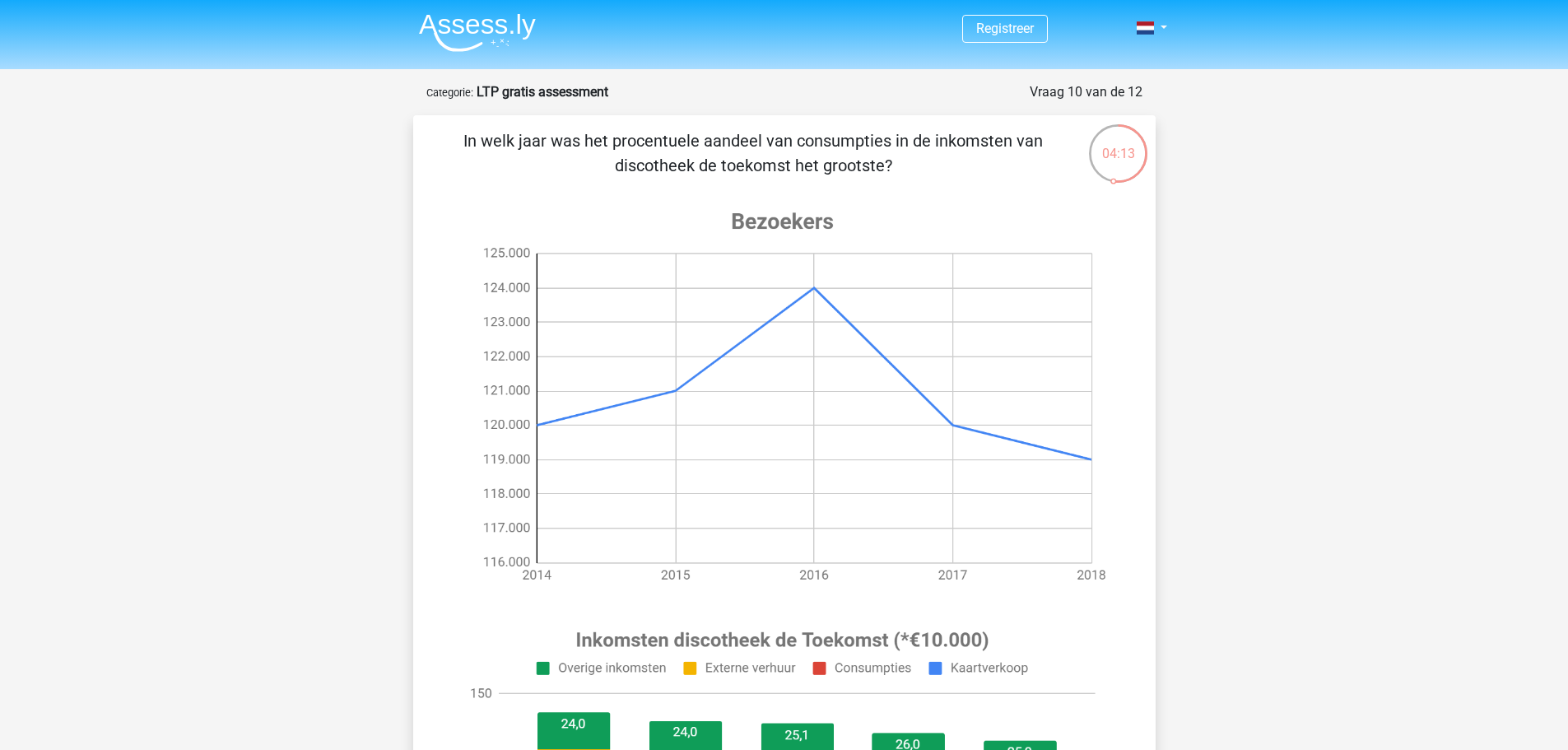
drag, startPoint x: 471, startPoint y: 135, endPoint x: 969, endPoint y: 161, distance: 498.7
click at [969, 161] on p "In welk jaar was het procentuele aandeel van consumpties in de inkomsten van di…" at bounding box center [754, 153] width 628 height 50
click at [980, 173] on p "In welk jaar was het procentuele aandeel van consumpties in de inkomsten van di…" at bounding box center [754, 153] width 628 height 50
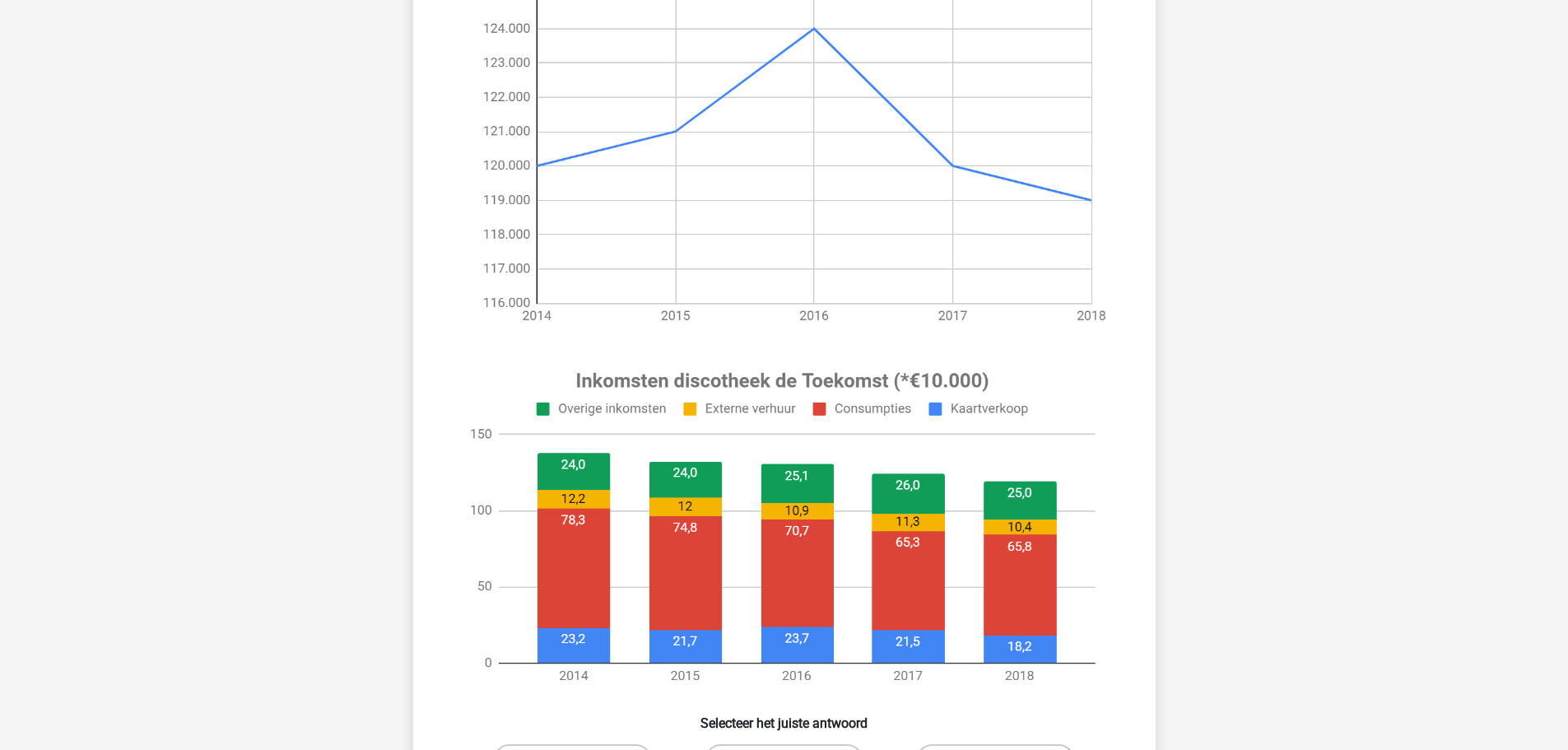
scroll to position [493, 0]
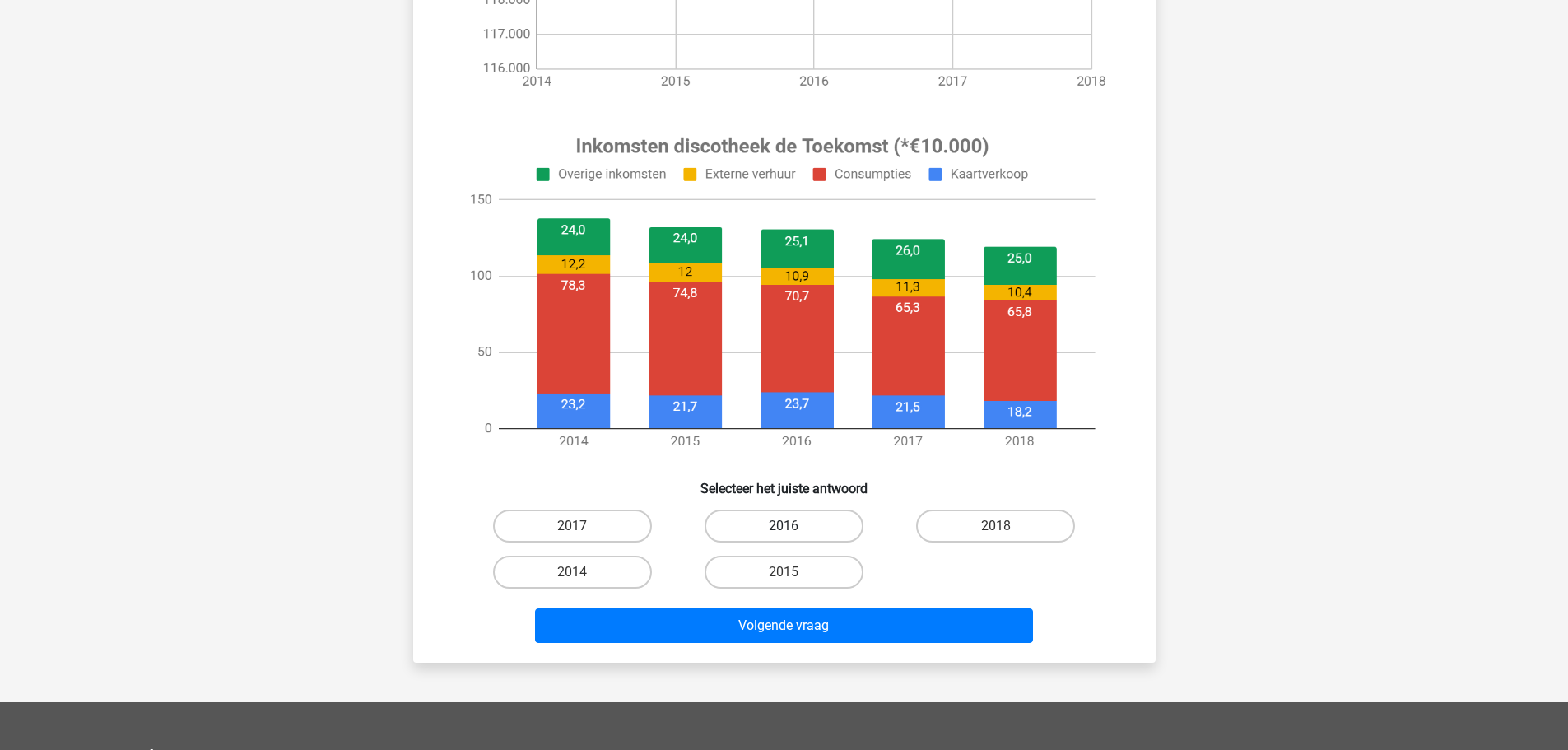
drag, startPoint x: 797, startPoint y: 526, endPoint x: 798, endPoint y: 572, distance: 46.0
click at [797, 527] on label "2016" at bounding box center [784, 526] width 159 height 33
click at [794, 527] on input "2016" at bounding box center [788, 531] width 11 height 11
radio input "true"
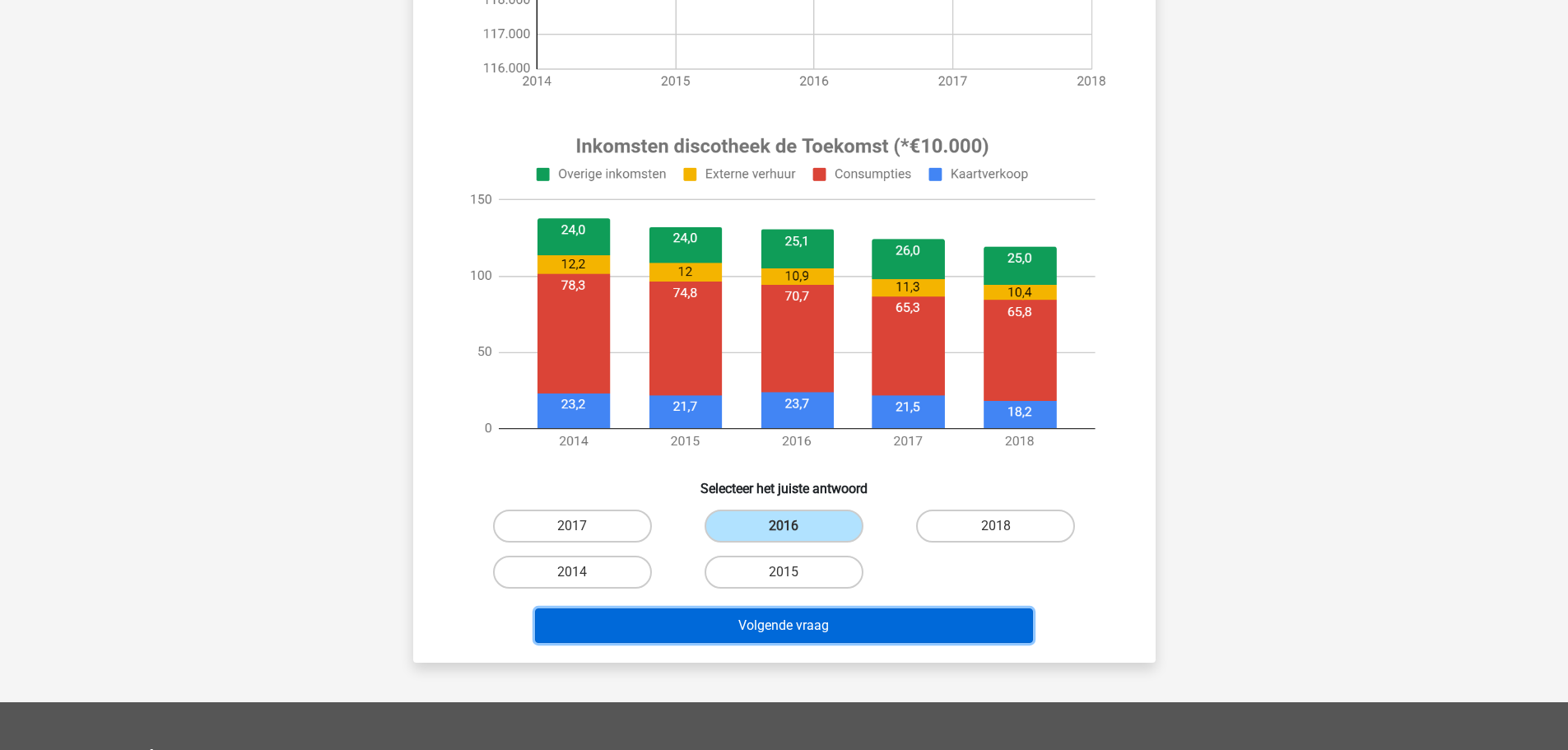
click at [790, 620] on button "Volgende vraag" at bounding box center [784, 624] width 498 height 34
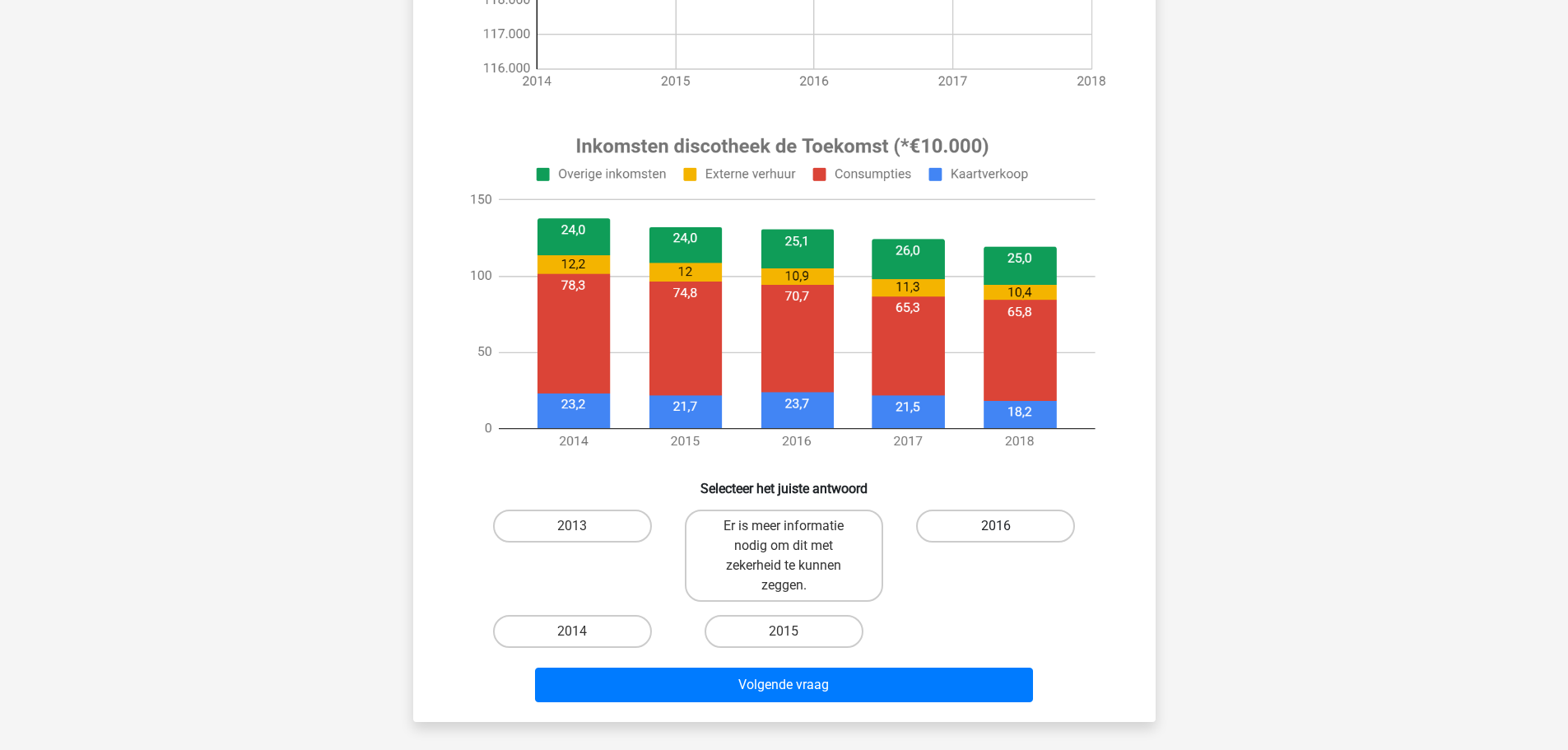
click at [984, 516] on label "2016" at bounding box center [995, 526] width 159 height 33
click at [996, 526] on input "2016" at bounding box center [1001, 531] width 11 height 11
radio input "true"
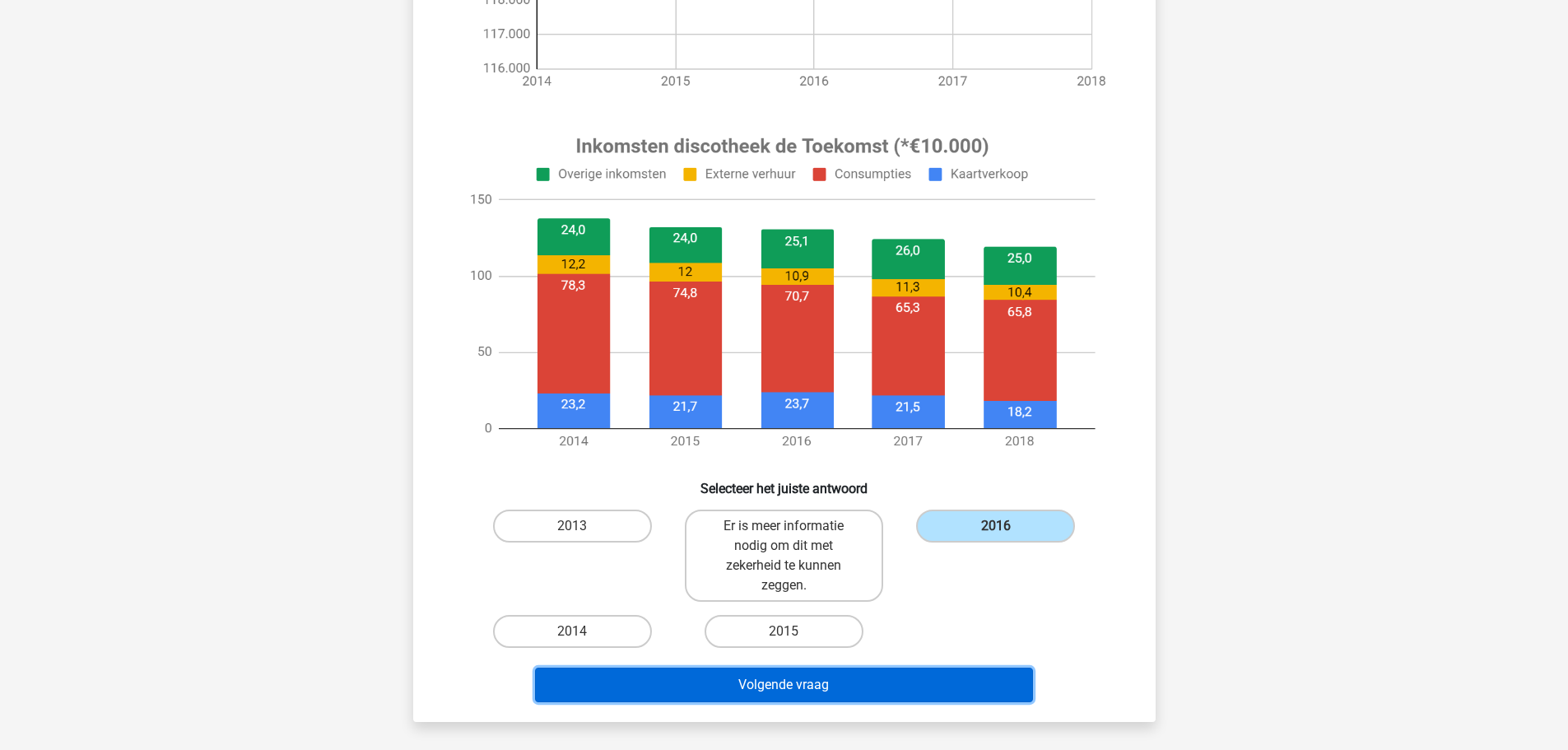
click at [820, 691] on button "Volgende vraag" at bounding box center [784, 684] width 498 height 34
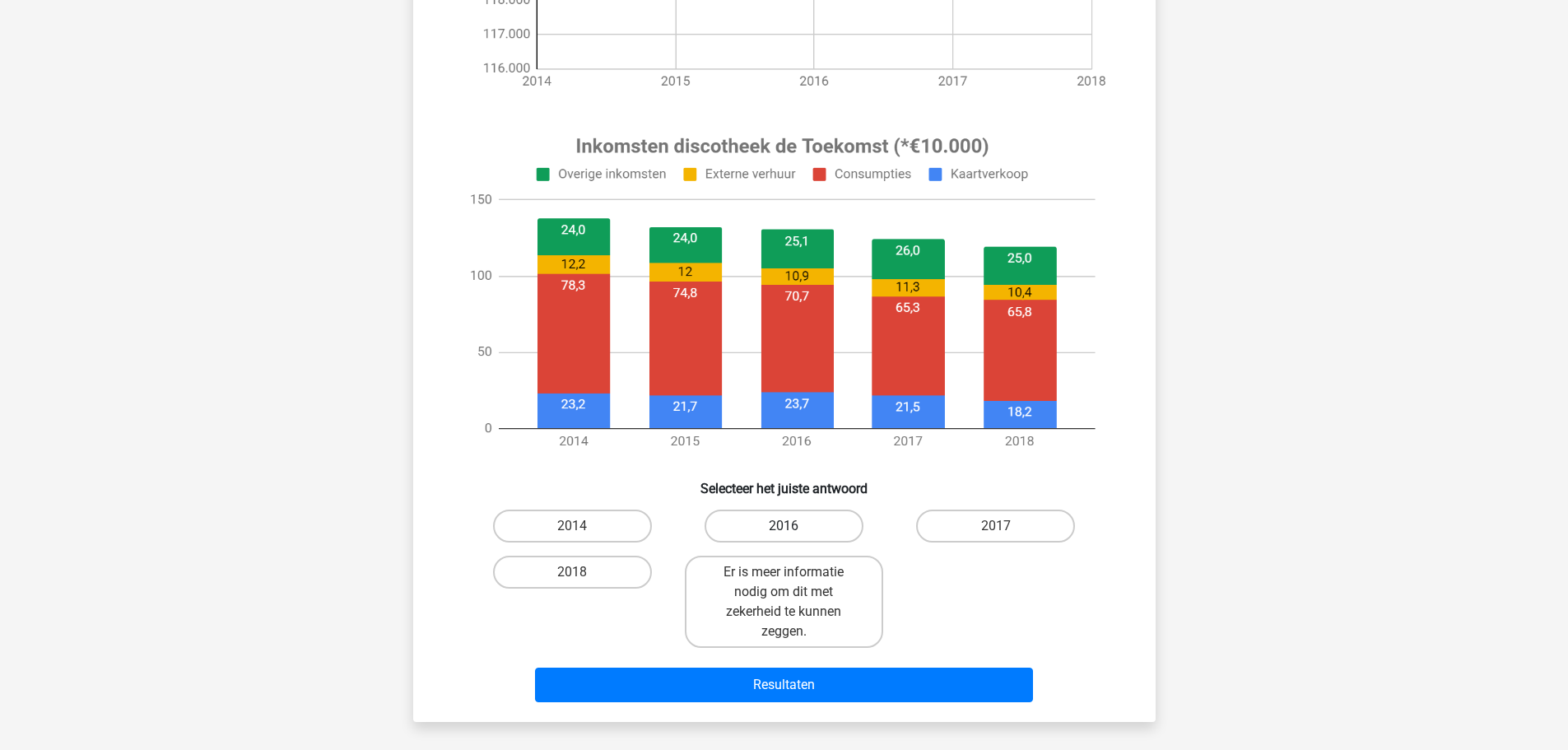
drag, startPoint x: 801, startPoint y: 524, endPoint x: 834, endPoint y: 640, distance: 120.6
click at [801, 525] on label "2016" at bounding box center [784, 526] width 159 height 33
click at [794, 526] on input "2016" at bounding box center [788, 531] width 11 height 11
radio input "true"
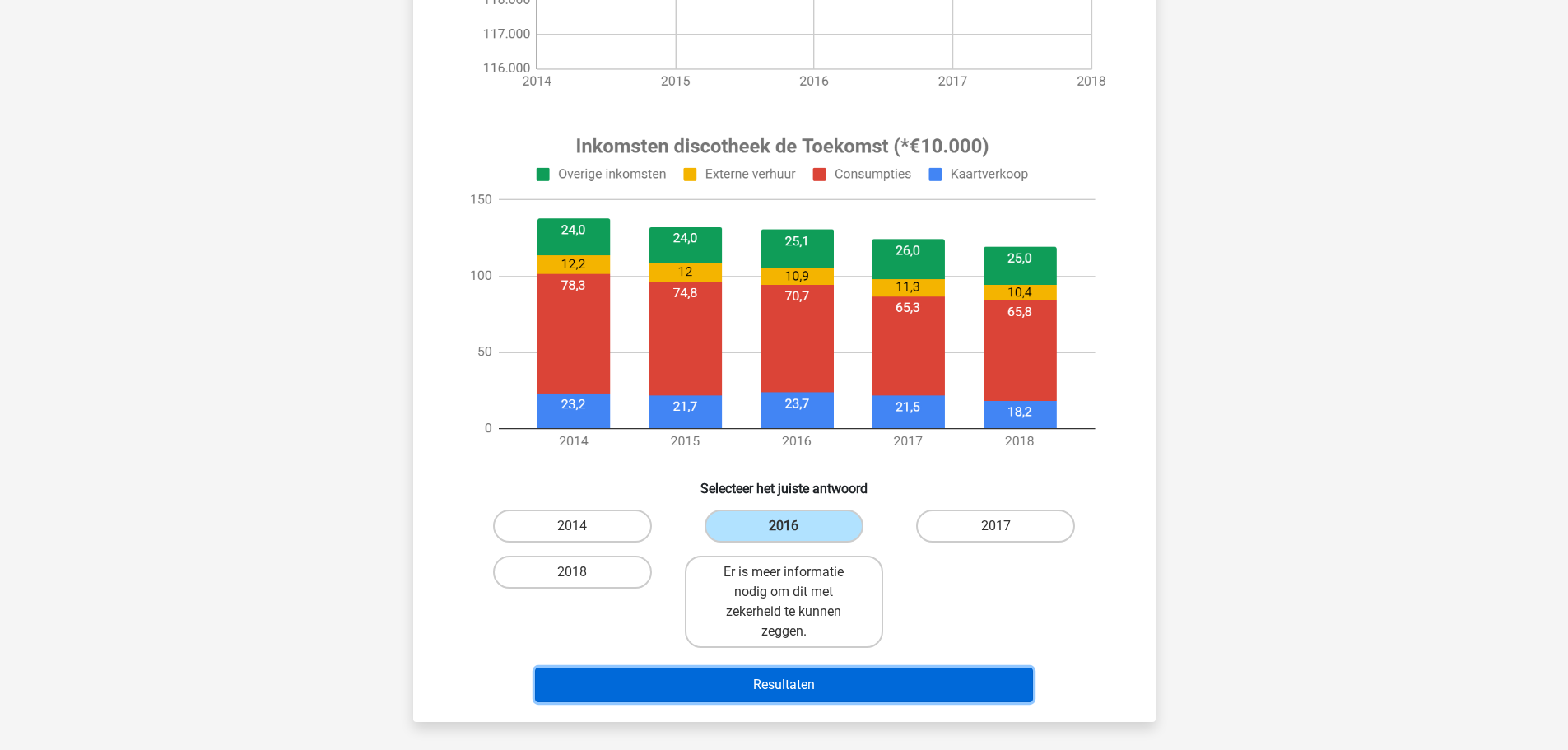
click at [806, 680] on button "Resultaten" at bounding box center [784, 684] width 498 height 34
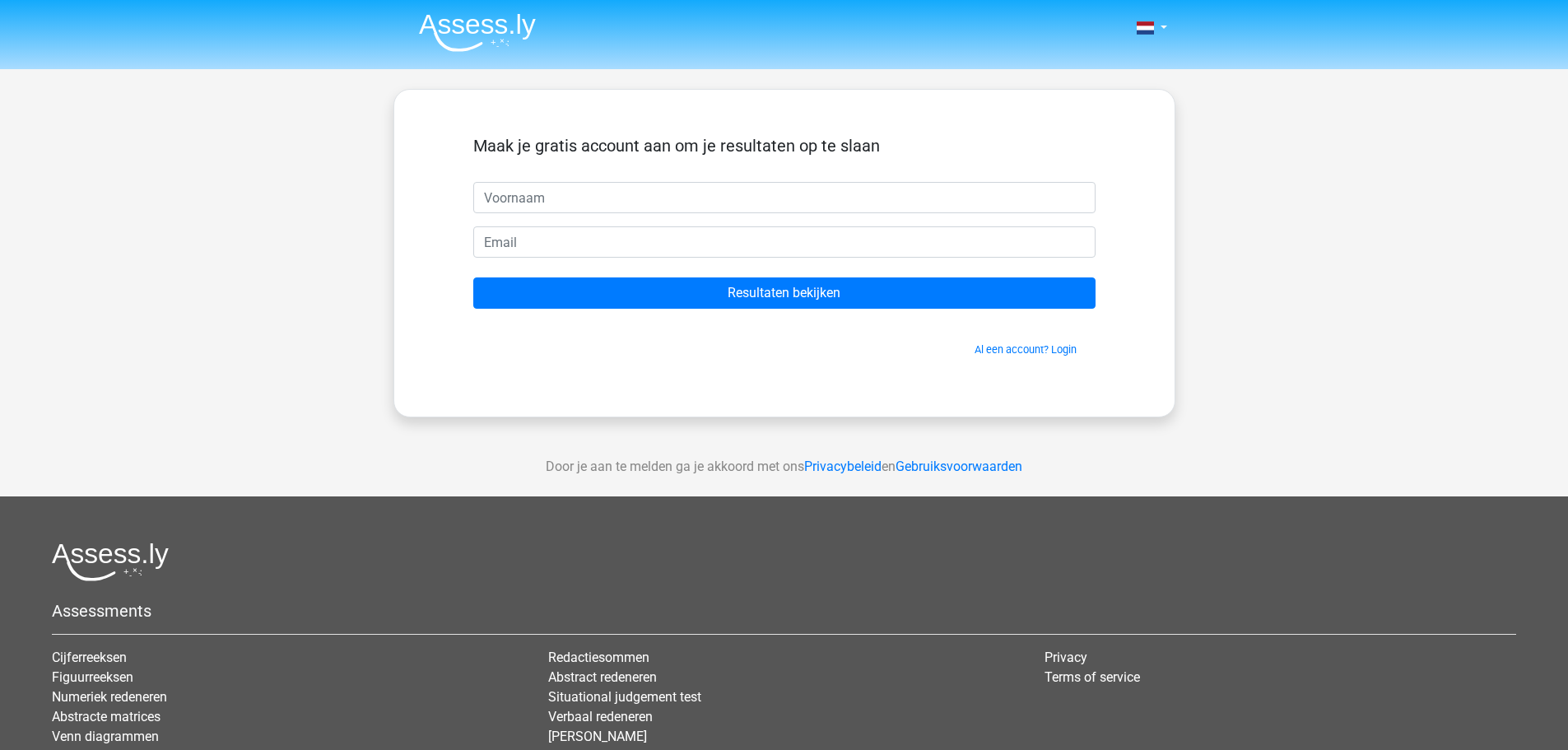
drag, startPoint x: 625, startPoint y: 165, endPoint x: 623, endPoint y: 195, distance: 30.1
click at [625, 177] on div "Maak je gratis account aan om je resultaten op te slaan" at bounding box center [784, 158] width 623 height 46
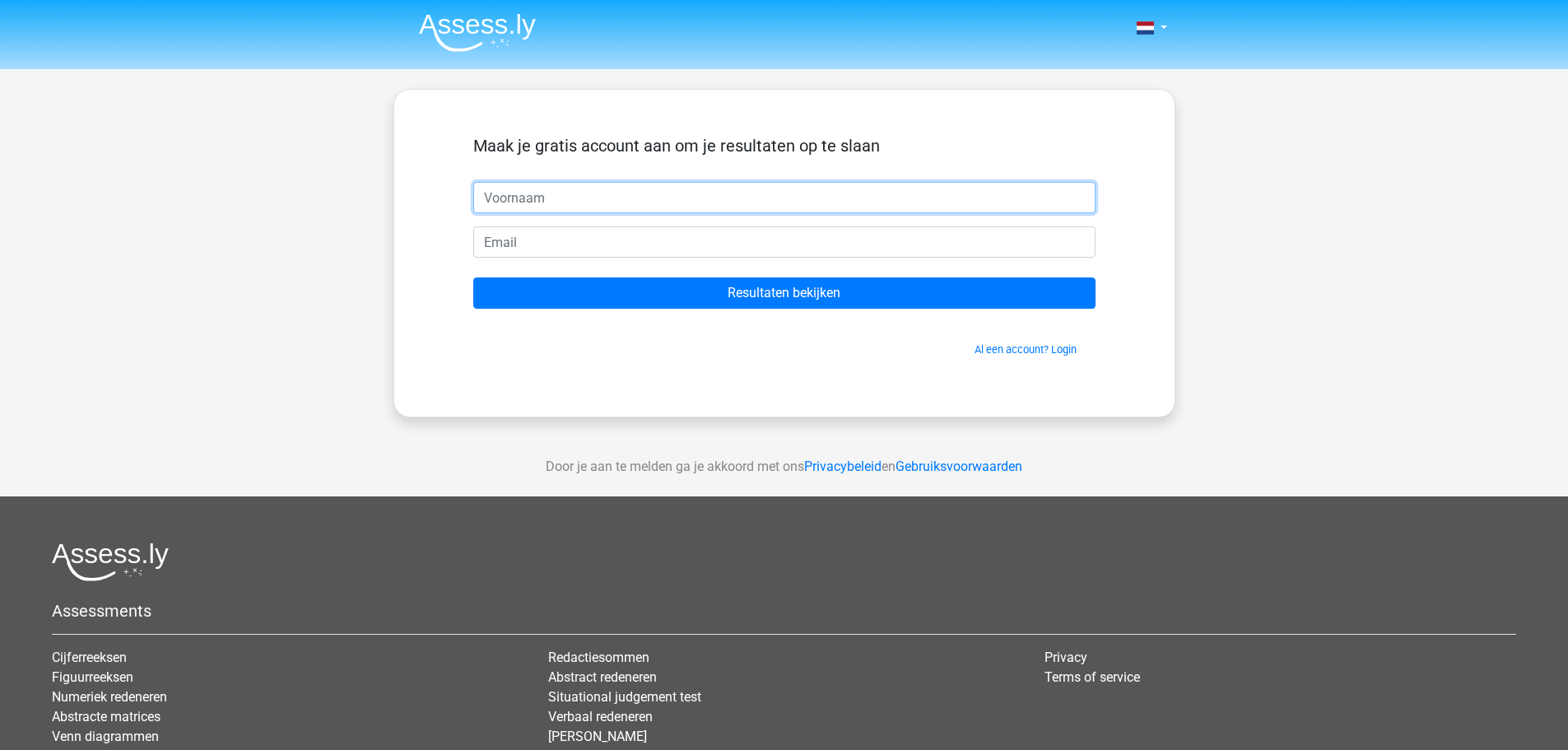
click at [619, 198] on input "text" at bounding box center [784, 197] width 623 height 31
type input "[PERSON_NAME]"
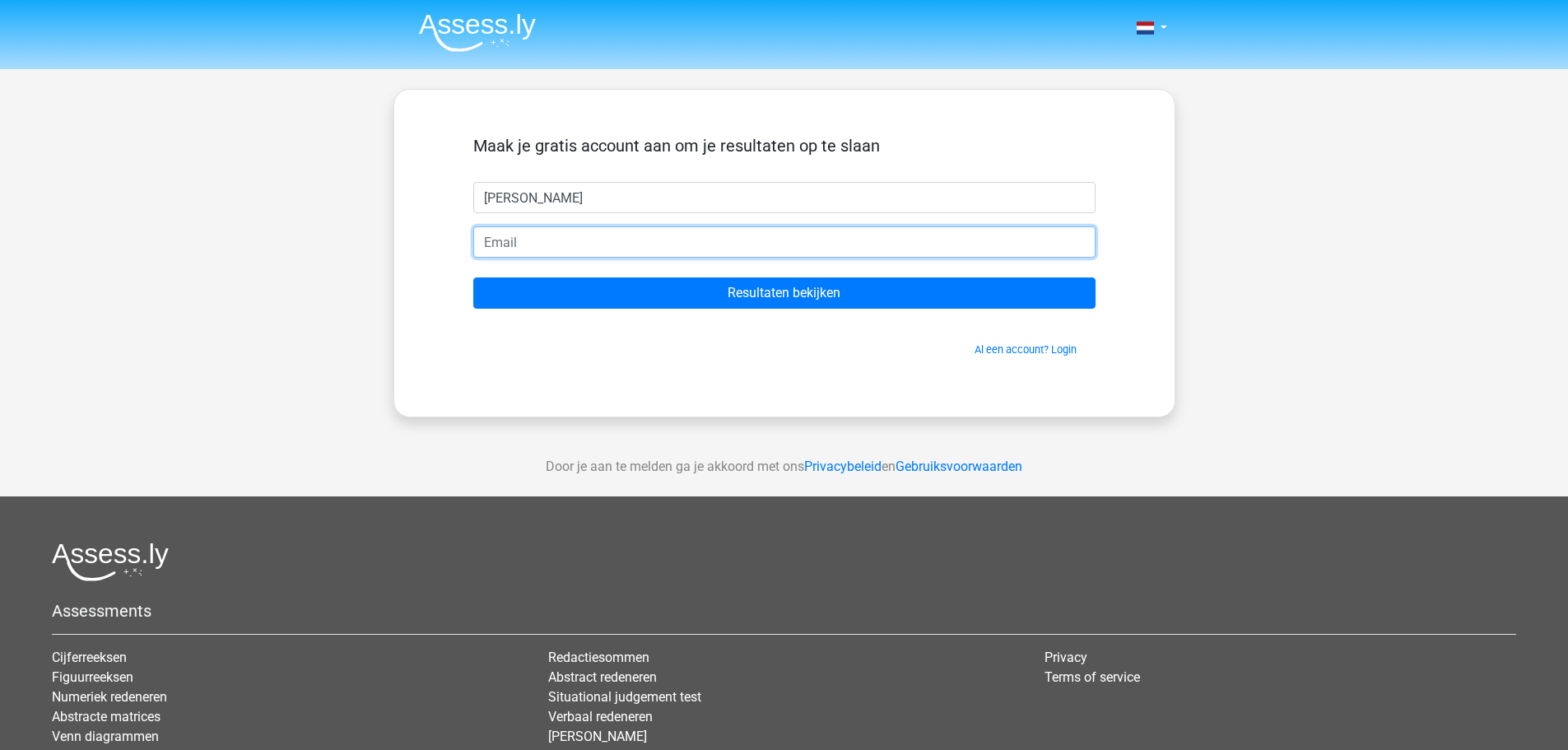
click at [513, 240] on input "email" at bounding box center [784, 242] width 623 height 31
type input "[EMAIL_ADDRESS][DOMAIN_NAME]"
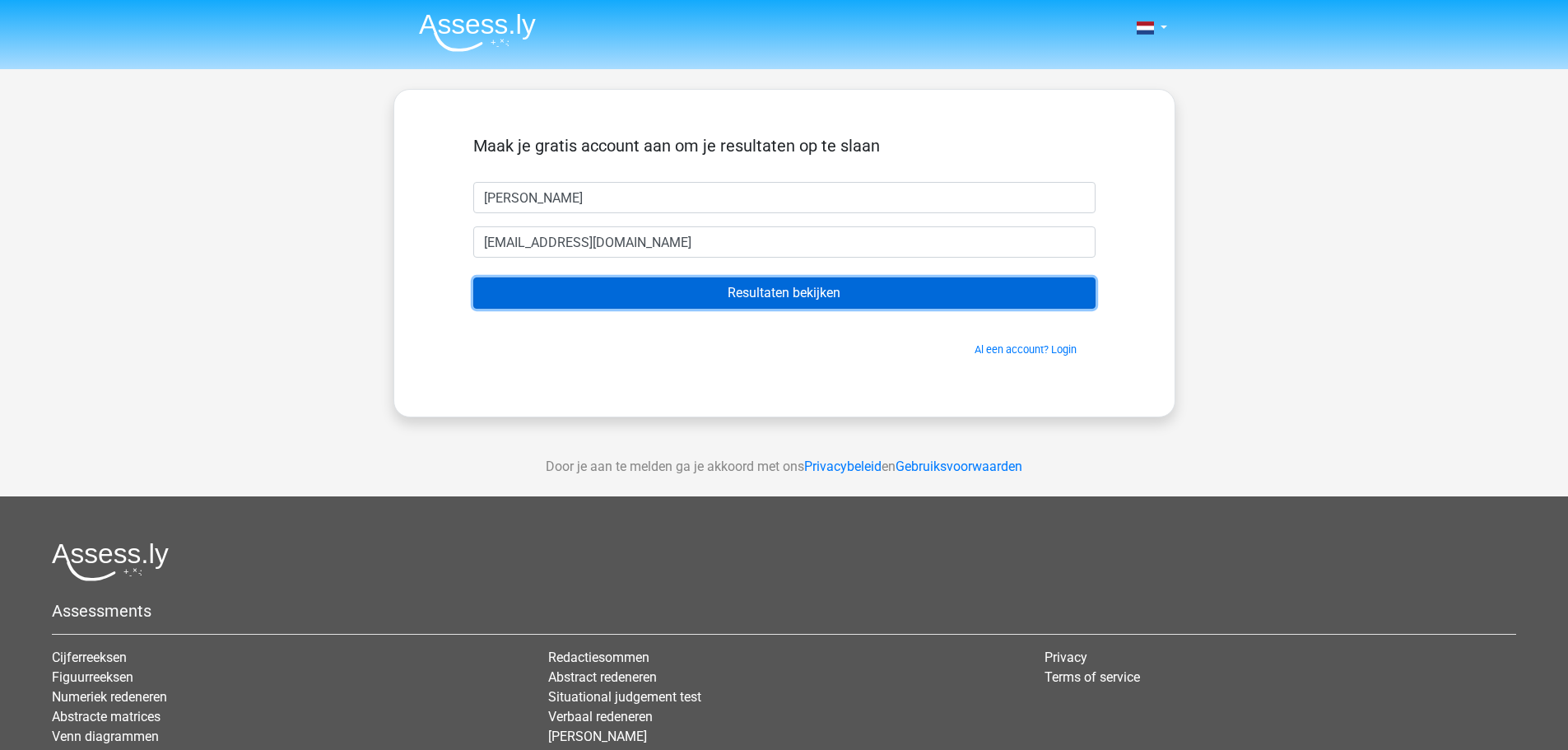
click at [811, 287] on input "Resultaten bekijken" at bounding box center [784, 293] width 623 height 31
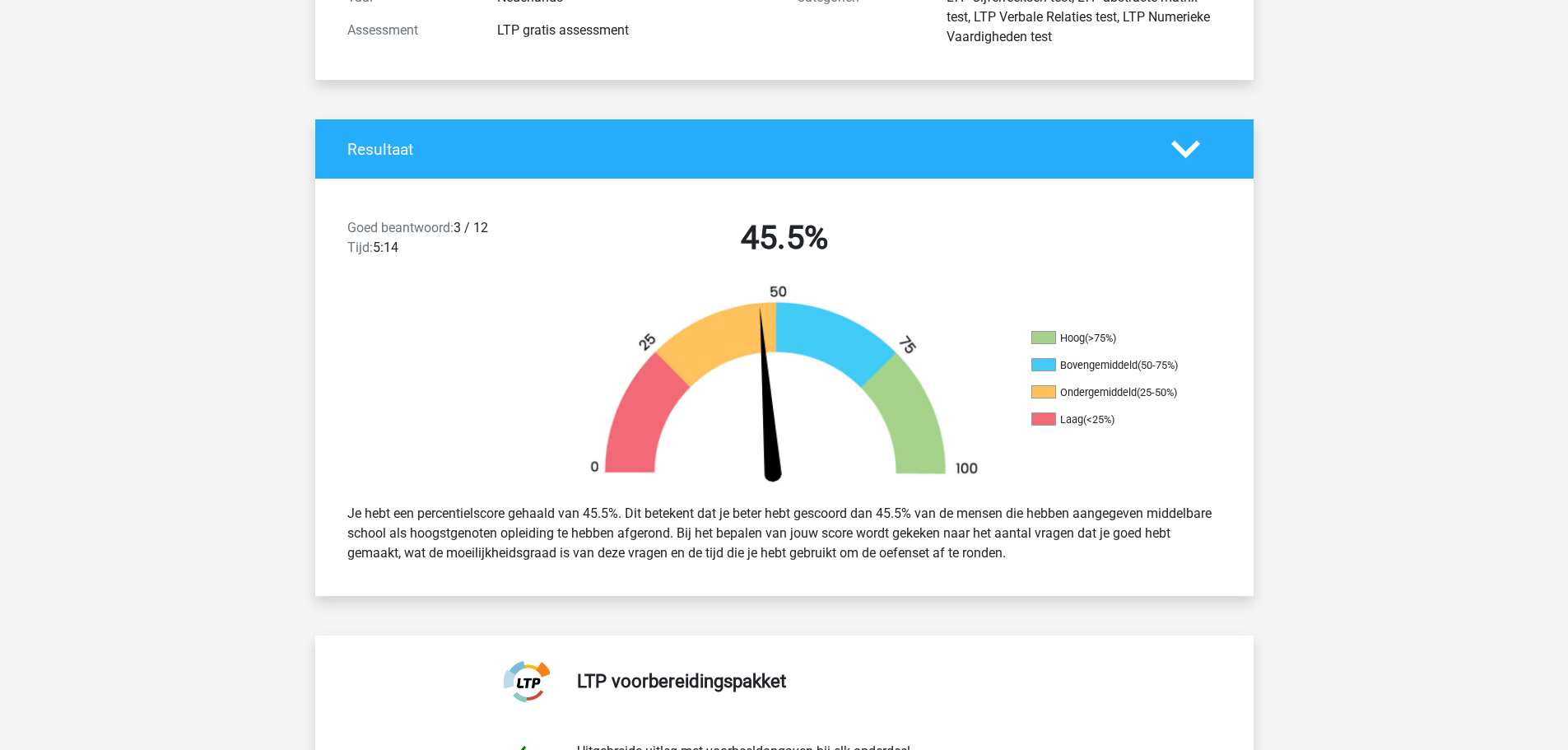
scroll to position [247, 0]
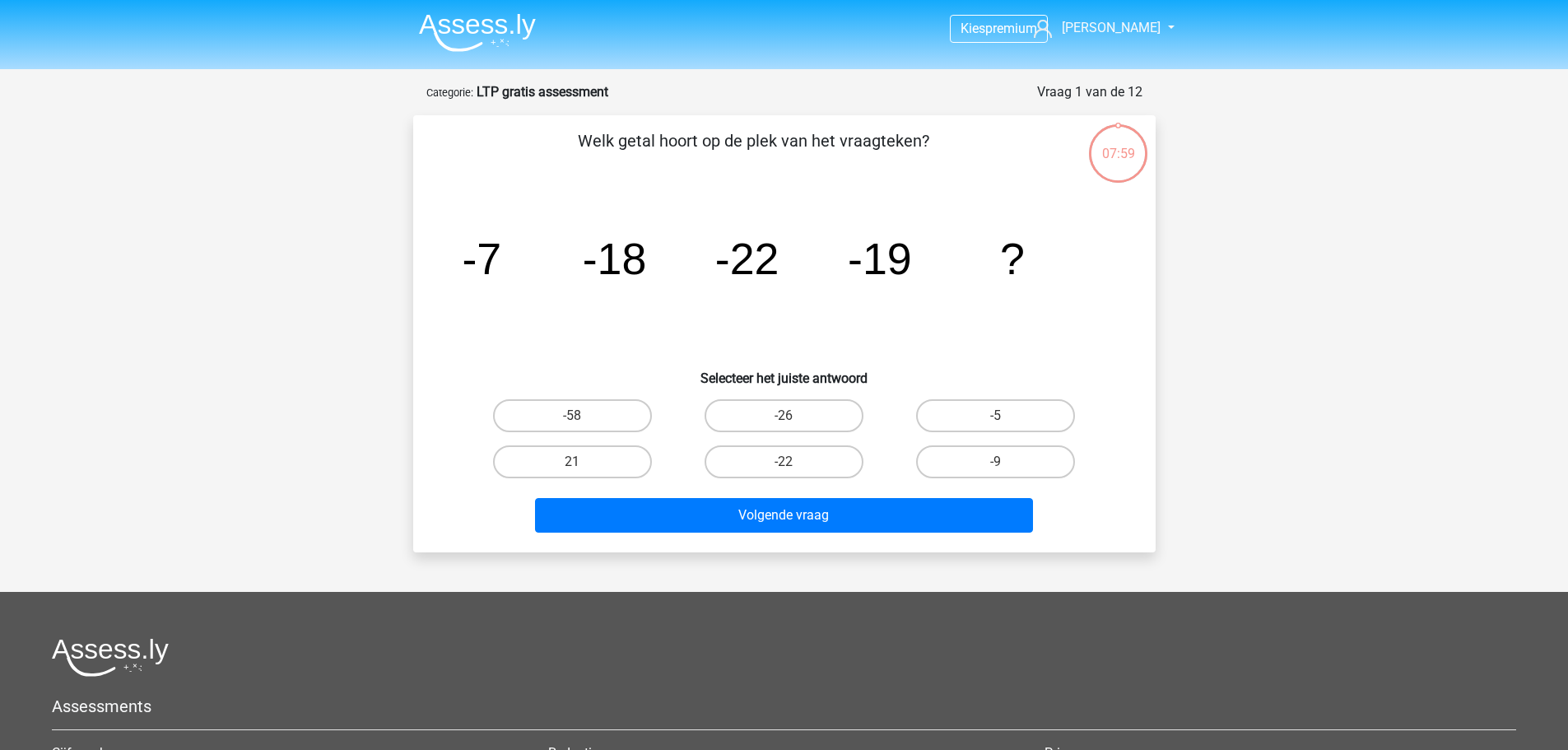
click at [455, 21] on img at bounding box center [477, 32] width 117 height 39
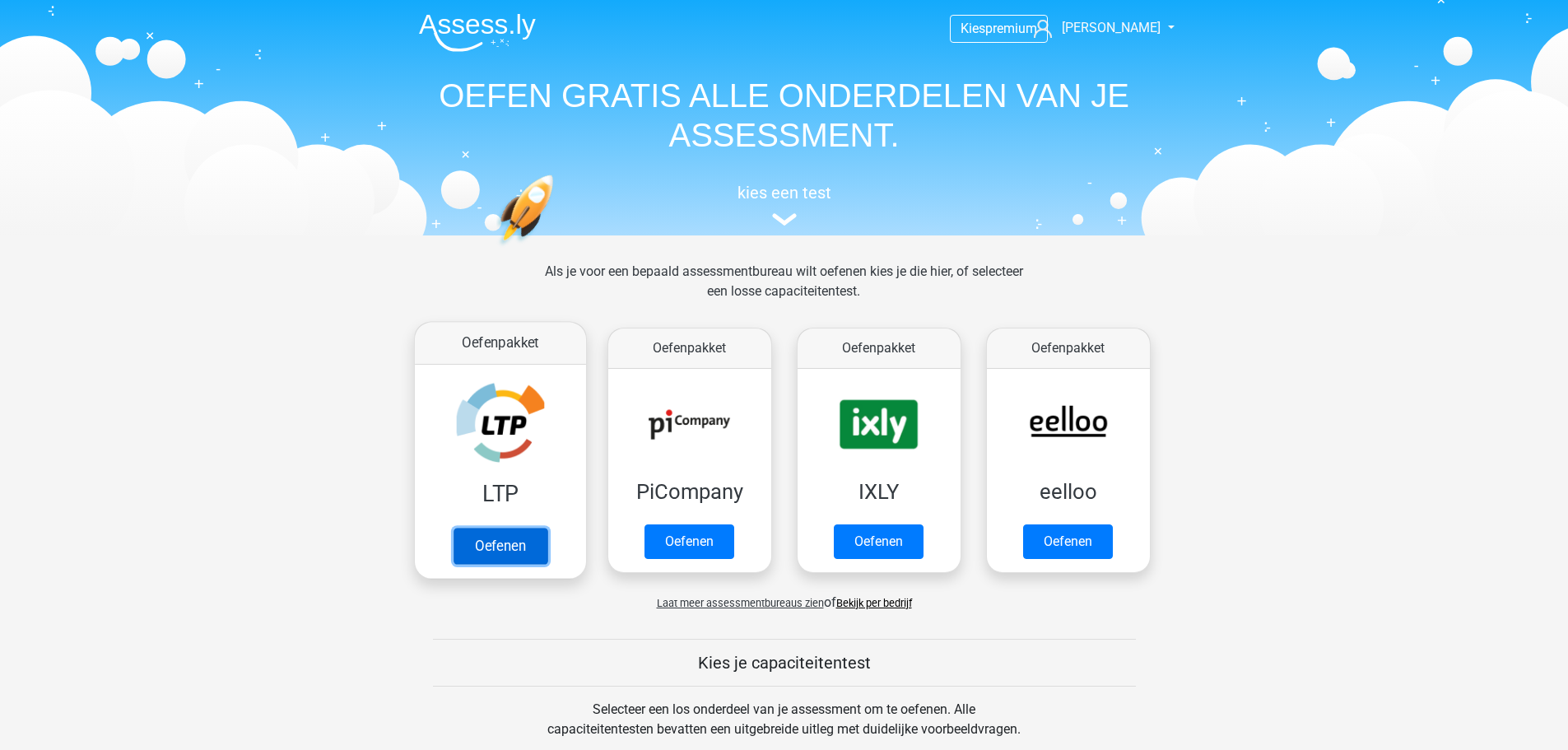
click at [527, 548] on link "Oefenen" at bounding box center [500, 545] width 94 height 36
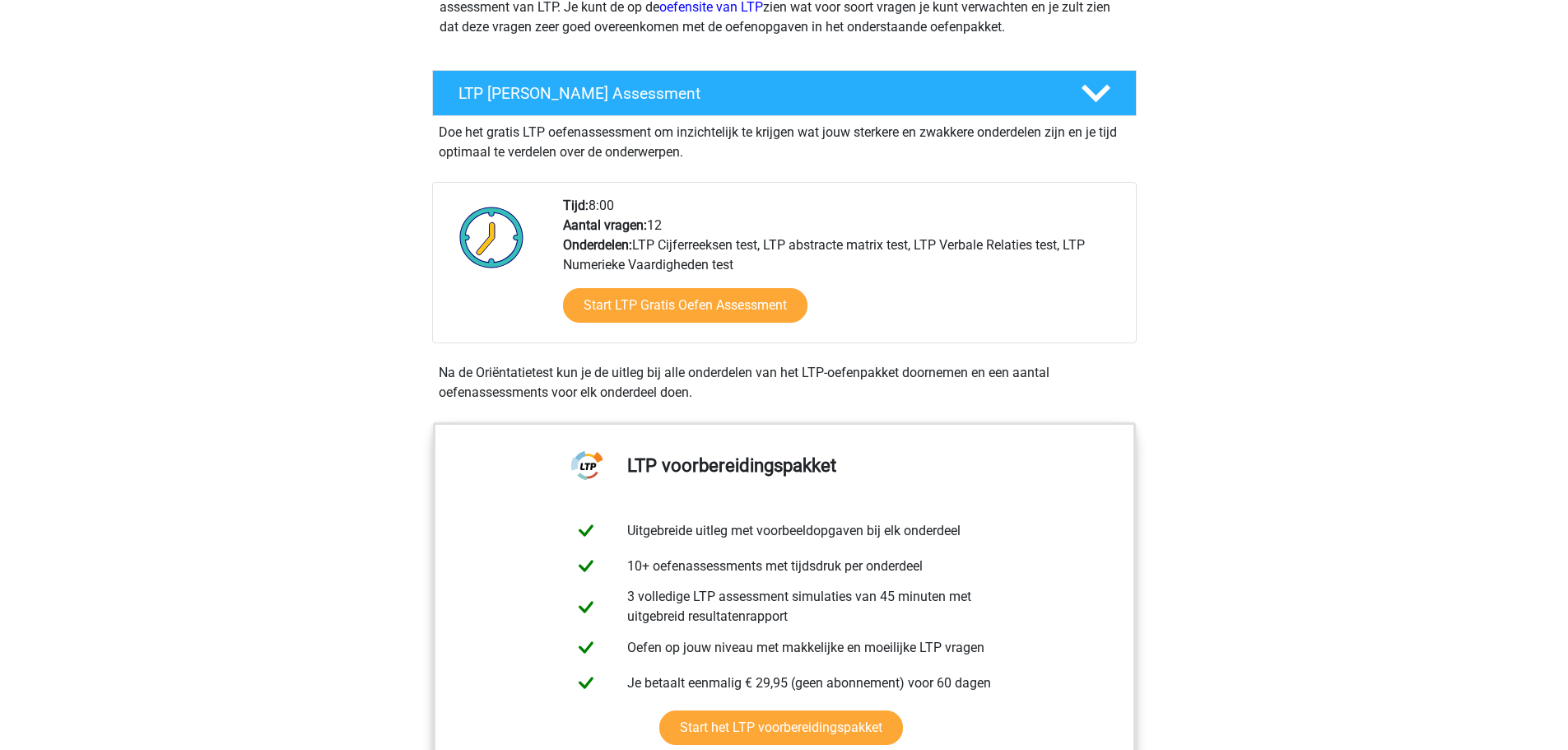
scroll to position [247, 0]
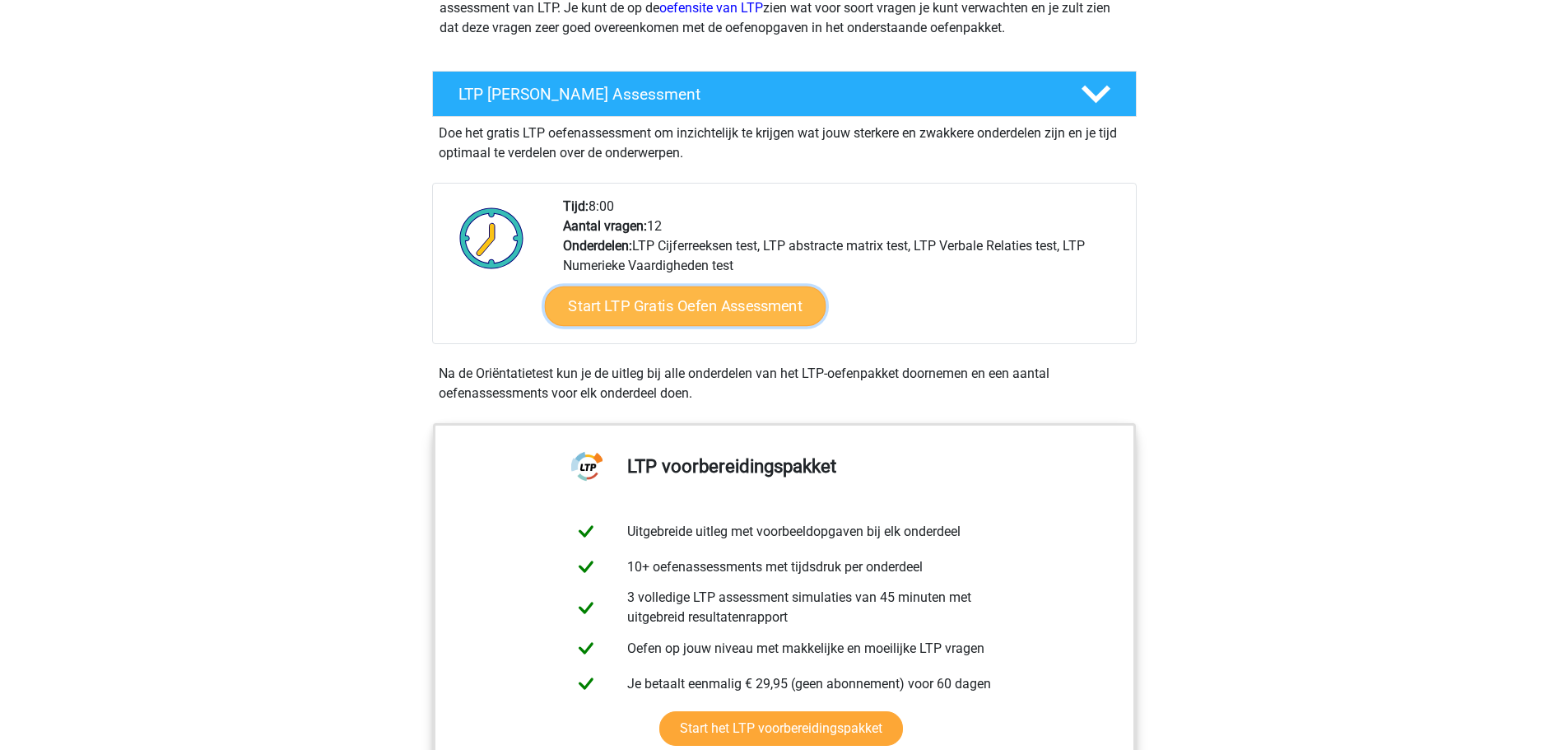
click at [681, 319] on link "Start LTP Gratis Oefen Assessment" at bounding box center [685, 306] width 282 height 39
drag, startPoint x: 689, startPoint y: 298, endPoint x: 663, endPoint y: 282, distance: 30.5
click at [687, 298] on link "Start LTP Gratis Oefen Assessment" at bounding box center [685, 305] width 245 height 34
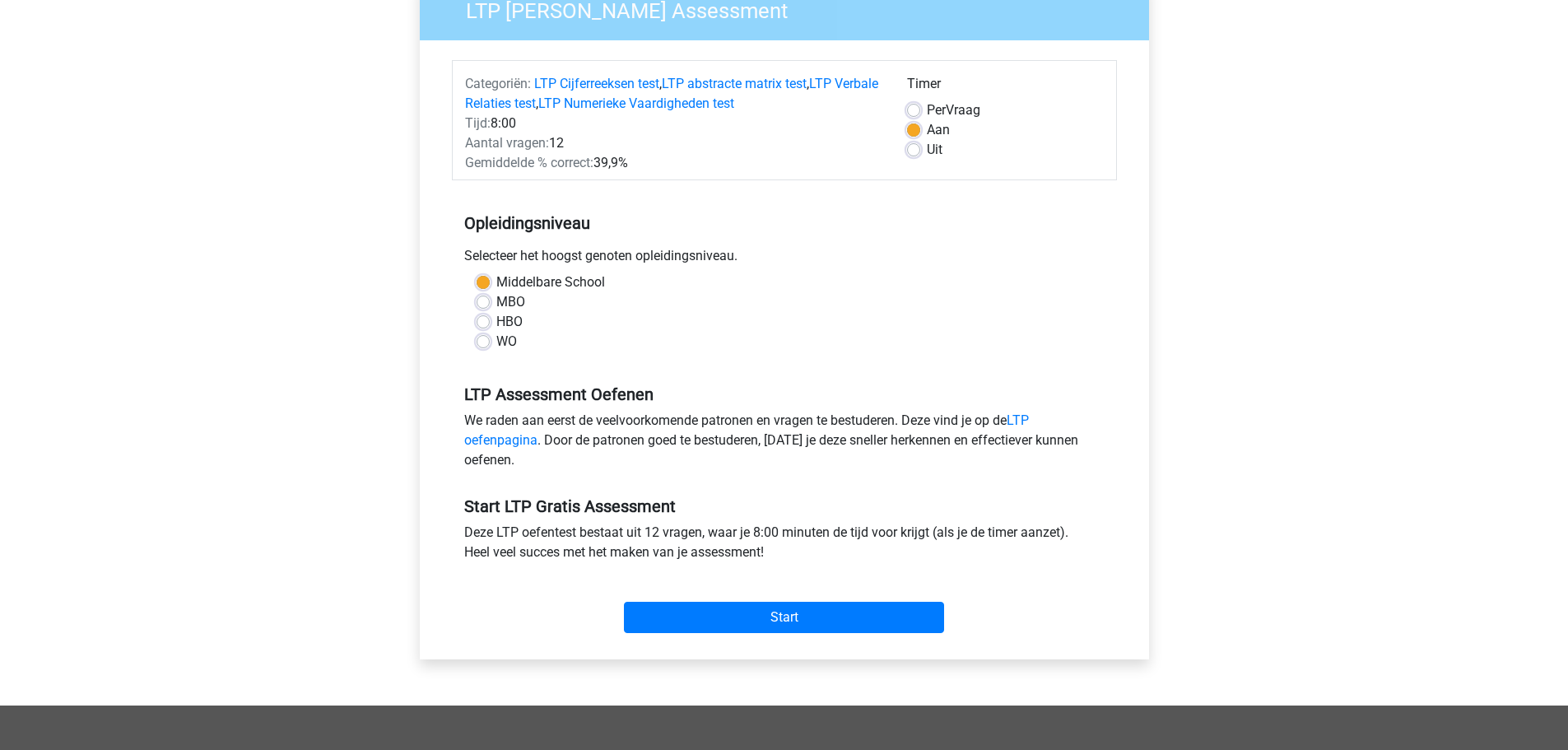
scroll to position [247, 0]
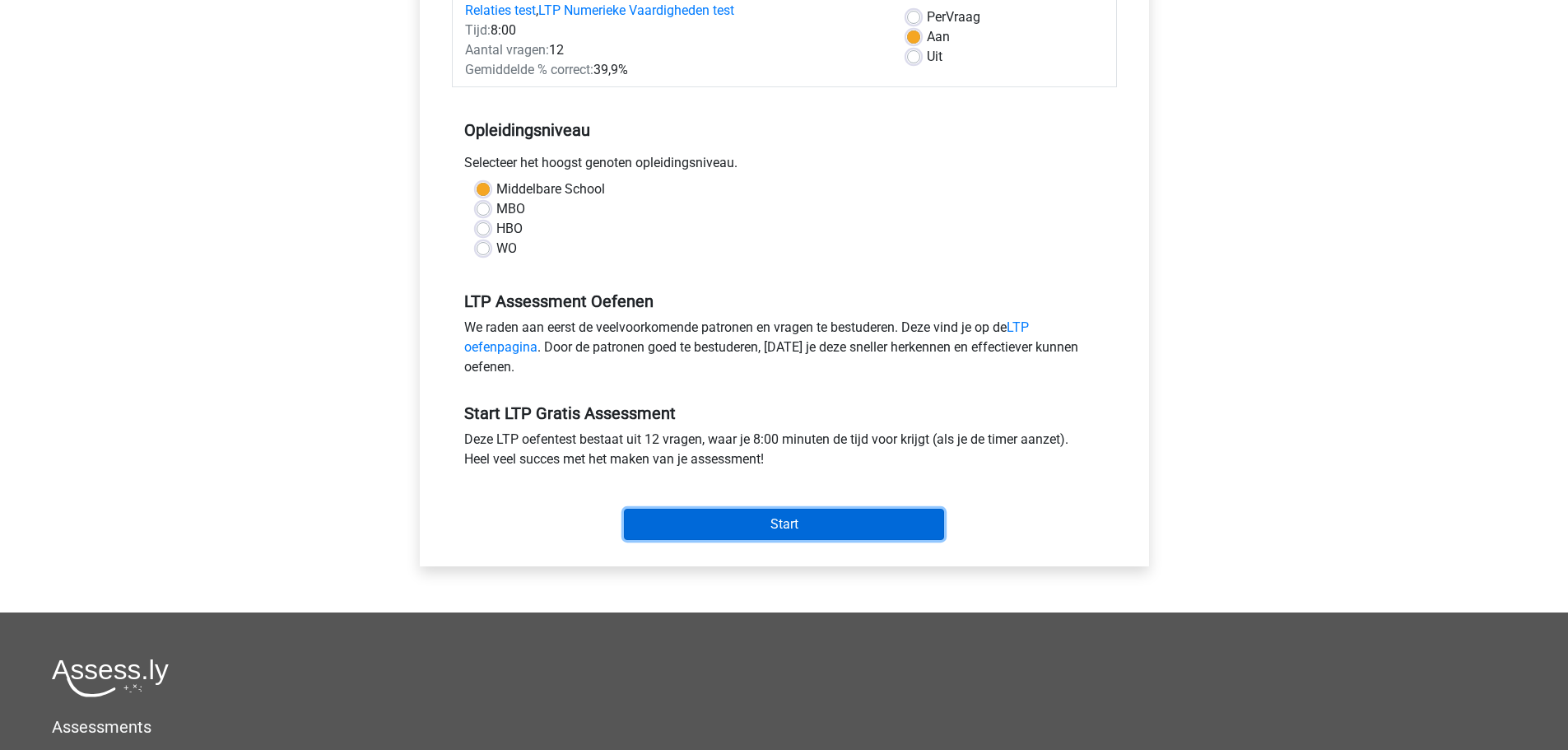
click at [750, 533] on input "Start" at bounding box center [784, 524] width 320 height 31
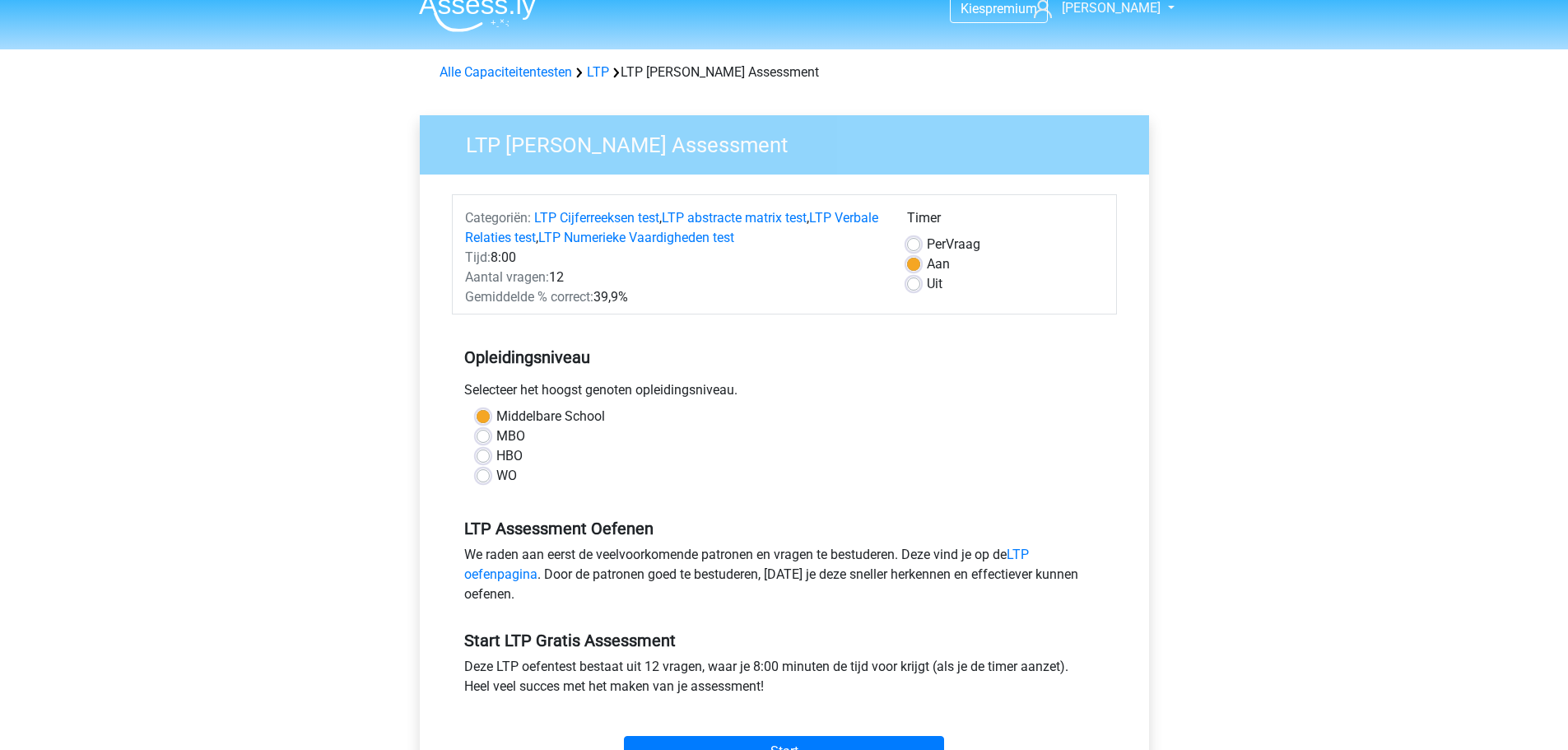
scroll to position [0, 0]
